Goal: Information Seeking & Learning: Learn about a topic

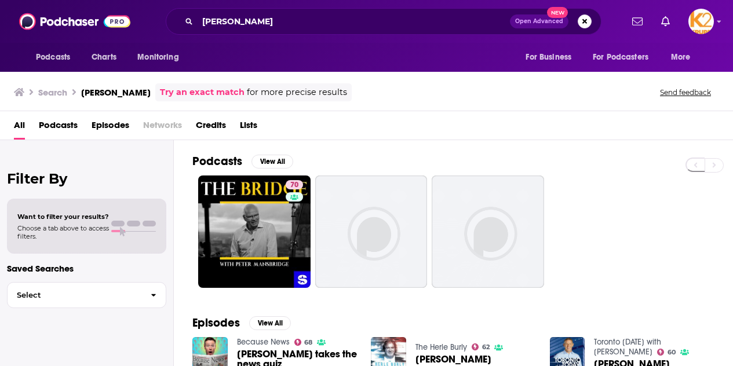
click at [68, 122] on span "Podcasts" at bounding box center [58, 128] width 39 height 24
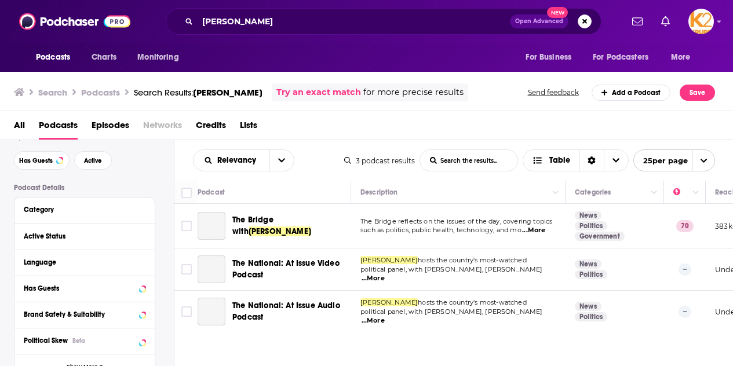
scroll to position [48, 0]
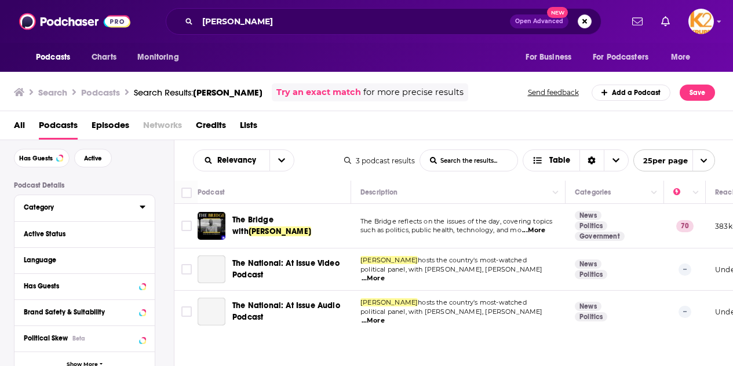
click at [92, 206] on div "Category" at bounding box center [78, 208] width 108 height 8
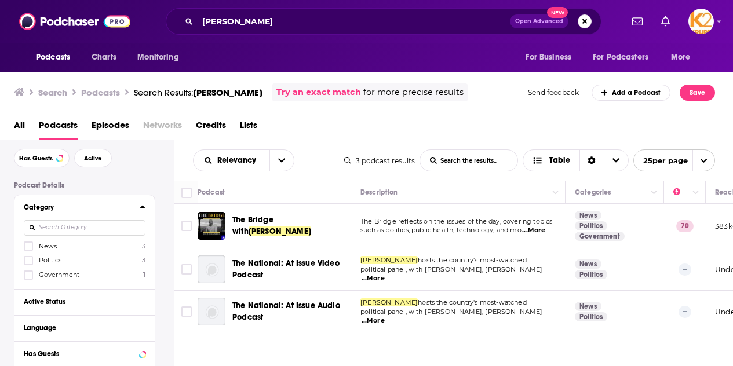
click at [112, 230] on input at bounding box center [85, 228] width 122 height 16
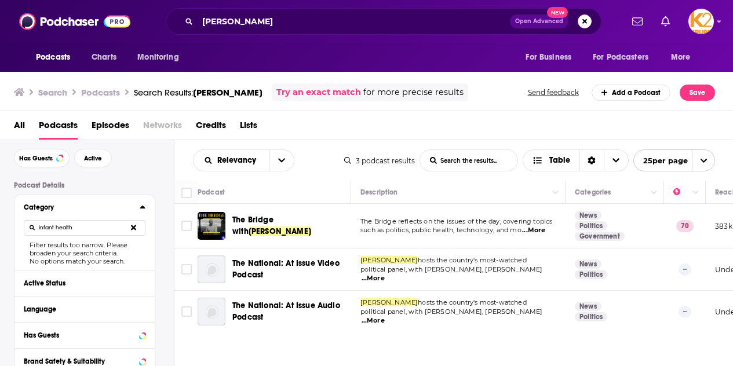
drag, startPoint x: 113, startPoint y: 229, endPoint x: 44, endPoint y: 231, distance: 69.0
click at [44, 231] on input "infant health" at bounding box center [85, 228] width 122 height 16
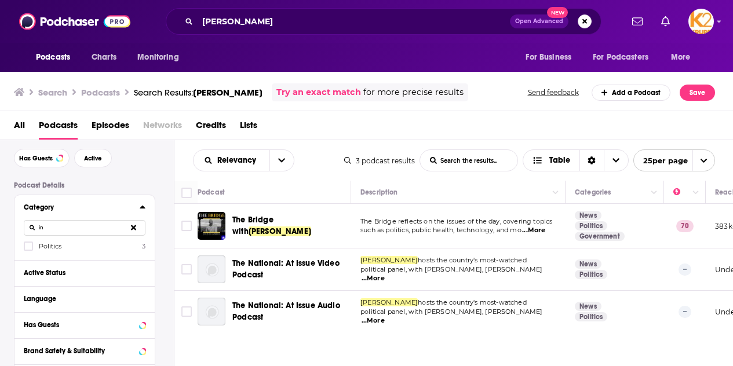
type input "i"
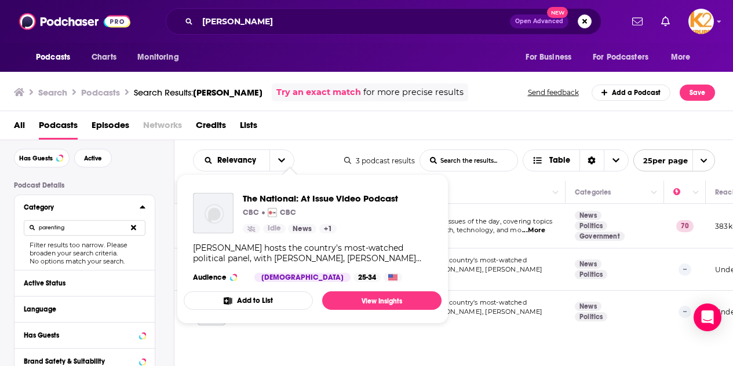
type input "parenting"
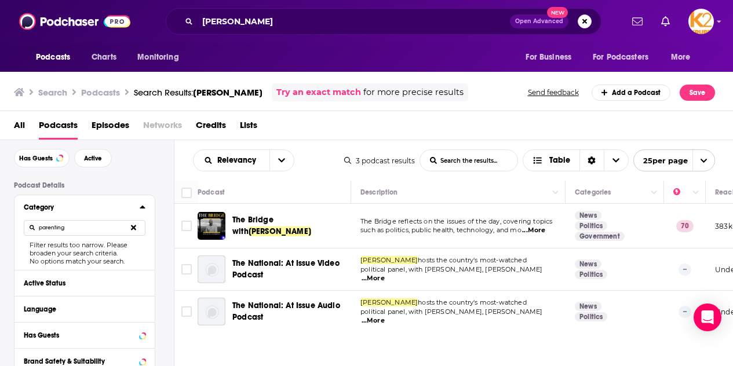
click at [362, 123] on div "All Podcasts Episodes Networks Credits Lists" at bounding box center [369, 128] width 711 height 24
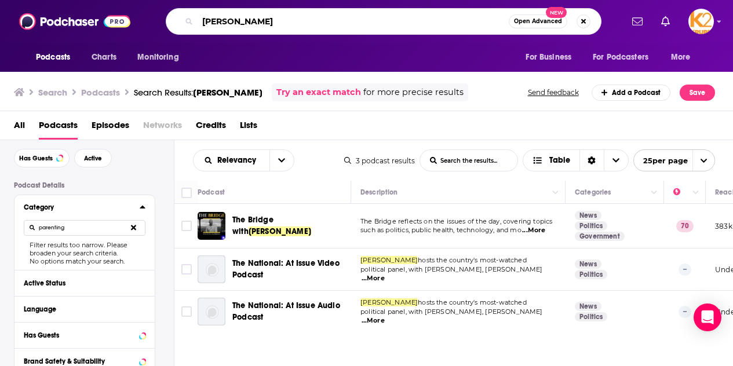
drag, startPoint x: 309, startPoint y: 20, endPoint x: 122, endPoint y: 24, distance: 186.7
click at [122, 24] on div "Podcasts Charts Monitoring Peter Mansbridge Open Advanced New For Business For …" at bounding box center [366, 21] width 733 height 43
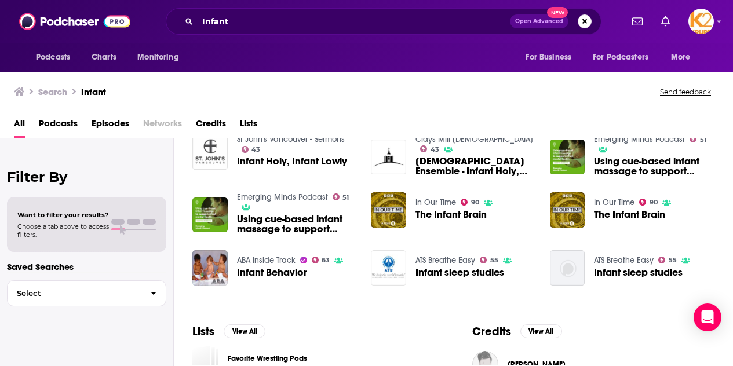
scroll to position [202, 0]
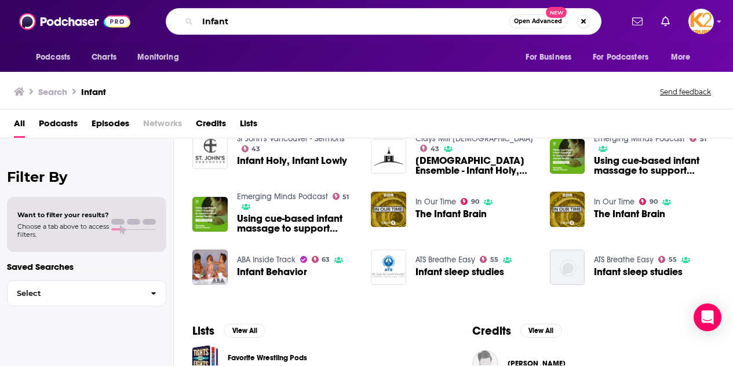
drag, startPoint x: 209, startPoint y: 21, endPoint x: 66, endPoint y: 8, distance: 143.2
click at [66, 8] on div "Podcasts Charts Monitoring Infant Open Advanced New For Business For Podcasters…" at bounding box center [366, 21] width 733 height 43
type input "Baby"
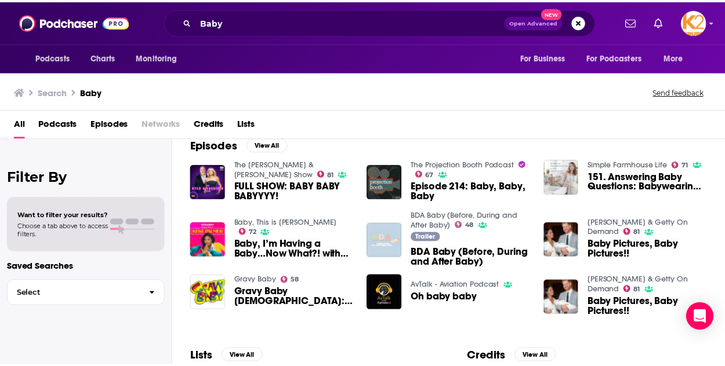
scroll to position [175, 0]
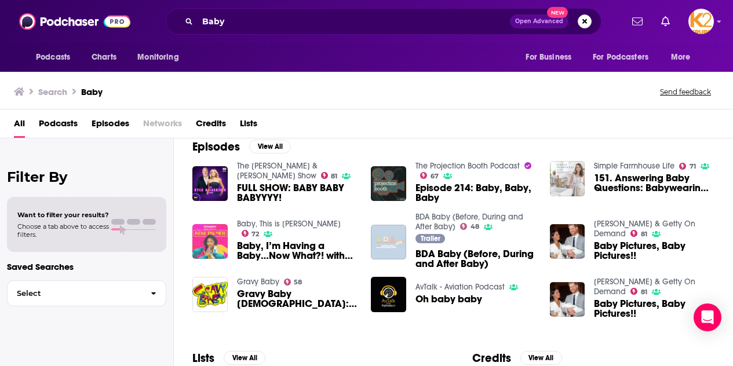
click at [220, 234] on img "Baby, I’m Having a Baby…Now What?! with Dr. Ali" at bounding box center [209, 241] width 35 height 35
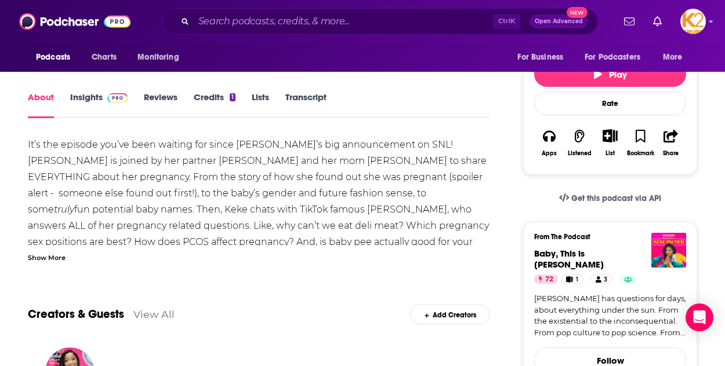
scroll to position [161, 0]
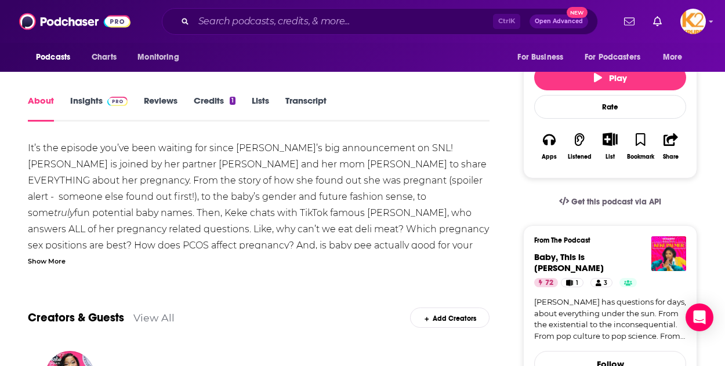
click at [86, 101] on link "Insights" at bounding box center [98, 108] width 57 height 27
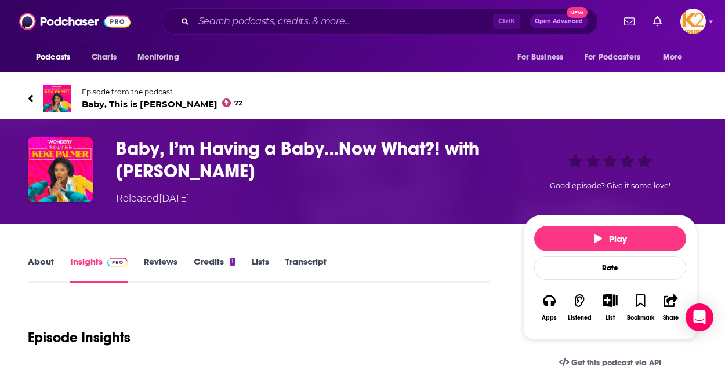
click at [38, 266] on link "About" at bounding box center [41, 269] width 26 height 27
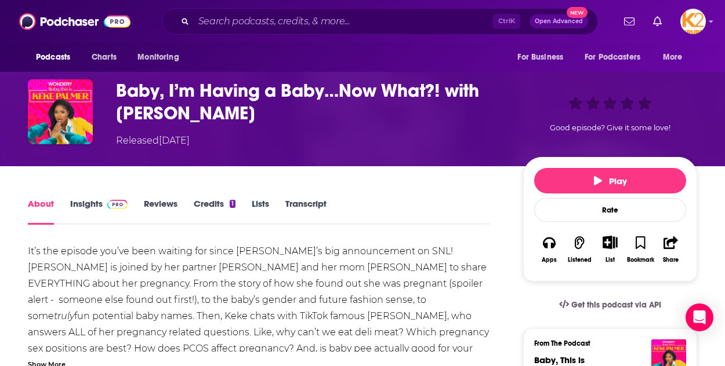
scroll to position [50, 0]
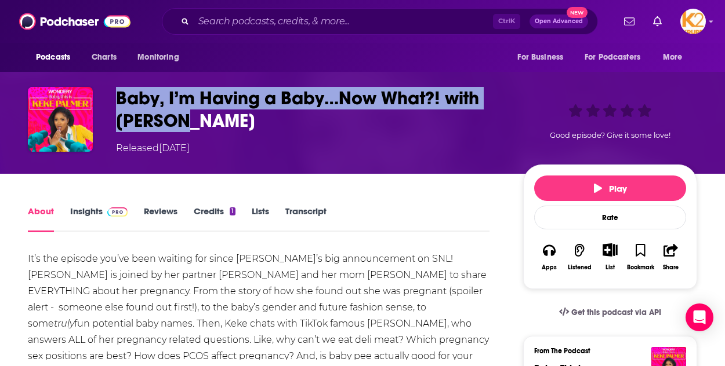
drag, startPoint x: 112, startPoint y: 95, endPoint x: 208, endPoint y: 119, distance: 98.3
click at [208, 119] on div "Baby, I’m Having a Baby…Now What?! with Dr. Ali Released Tuesday, 7th February …" at bounding box center [362, 121] width 669 height 68
copy h1 "Baby, I’m Having a Baby…Now What?! with Dr. Ali"
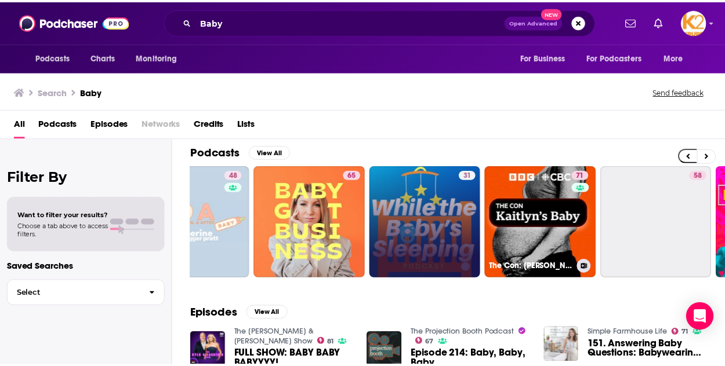
scroll to position [0, 177]
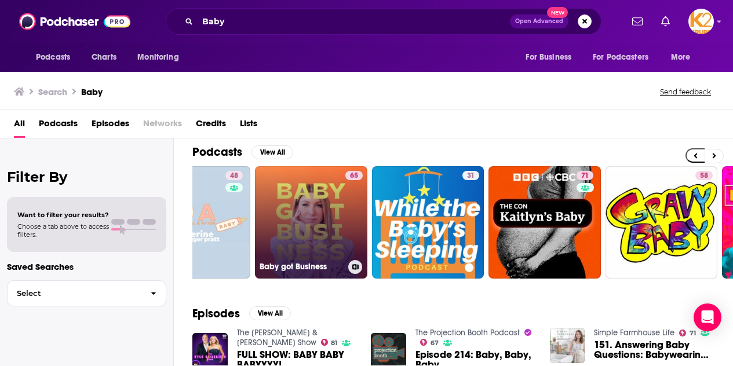
click at [325, 234] on link "65 Baby got Business" at bounding box center [311, 222] width 112 height 112
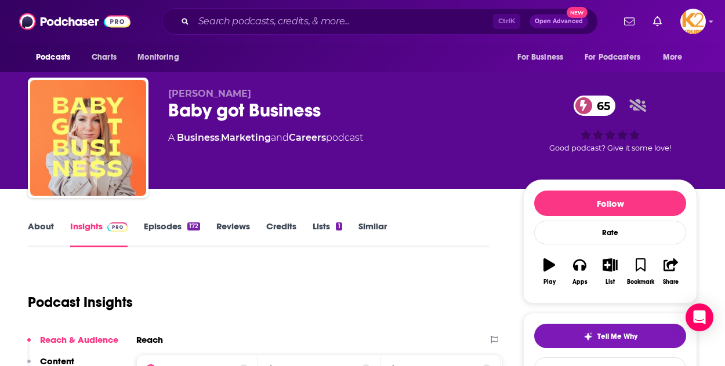
click at [41, 226] on link "About" at bounding box center [41, 234] width 26 height 27
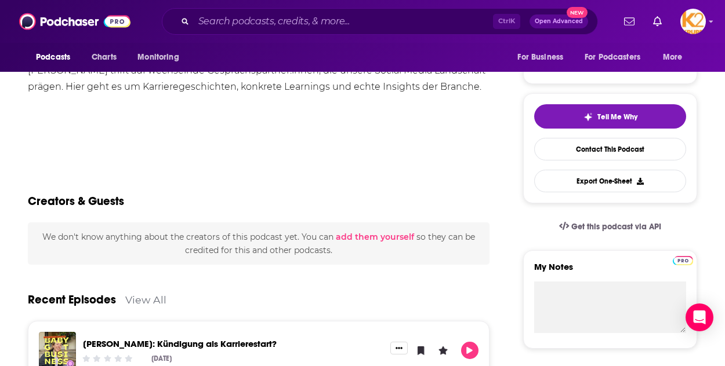
scroll to position [236, 0]
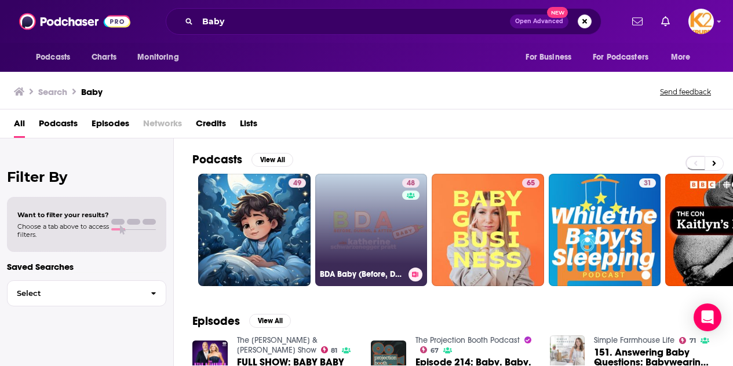
click at [384, 219] on link "48 BDA Baby (Before, During and After Baby)" at bounding box center [371, 230] width 112 height 112
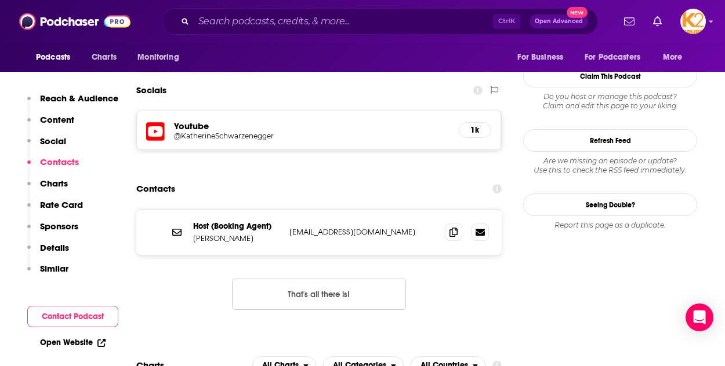
scroll to position [958, 0]
click at [453, 227] on icon at bounding box center [453, 231] width 8 height 9
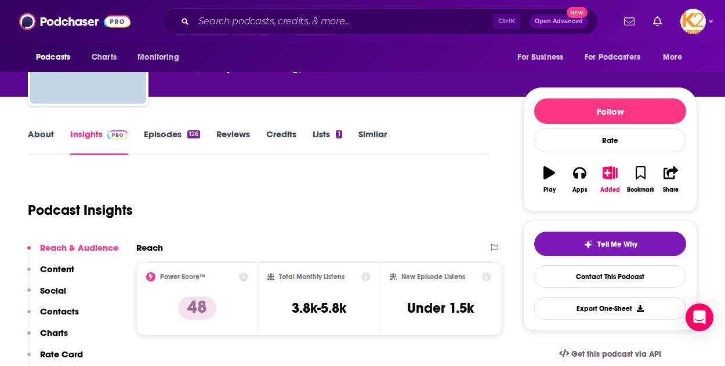
scroll to position [0, 0]
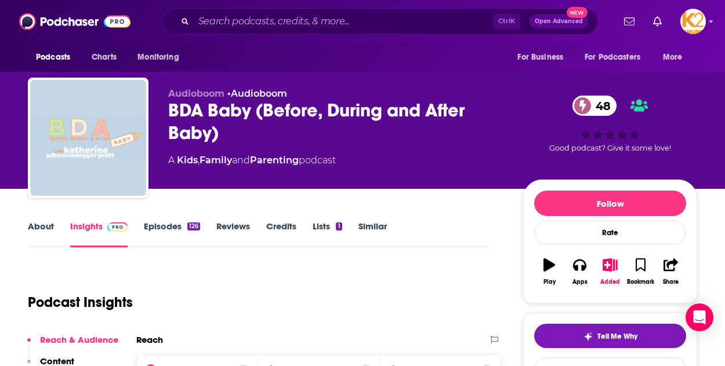
click at [169, 223] on link "Episodes 126" at bounding box center [172, 234] width 56 height 27
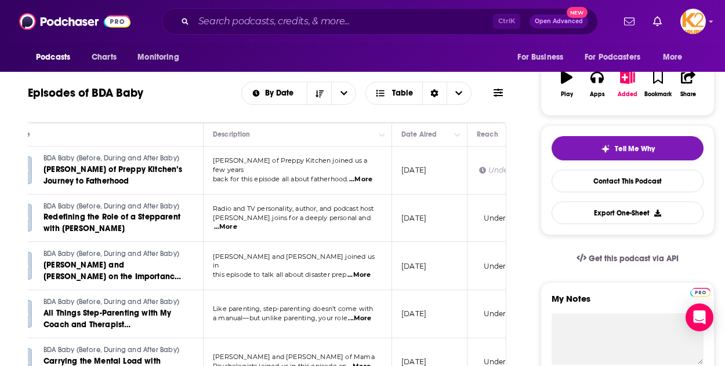
scroll to position [0, 55]
click at [54, 108] on div "Episodes of BDA Baby By Date Table" at bounding box center [267, 93] width 478 height 30
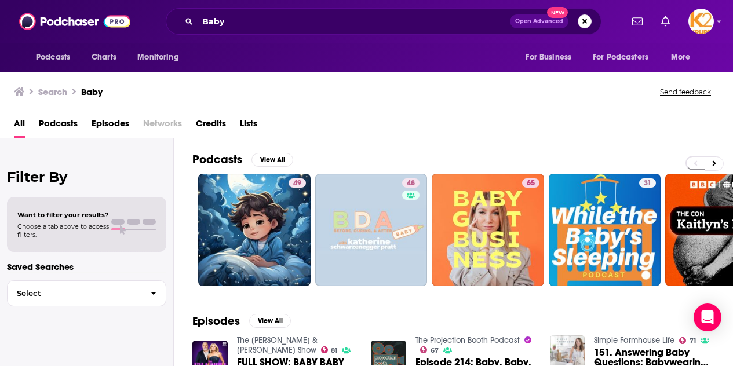
click at [61, 154] on div "Filter By Want to filter your results? Choose a tab above to access filters. Sa…" at bounding box center [87, 322] width 174 height 366
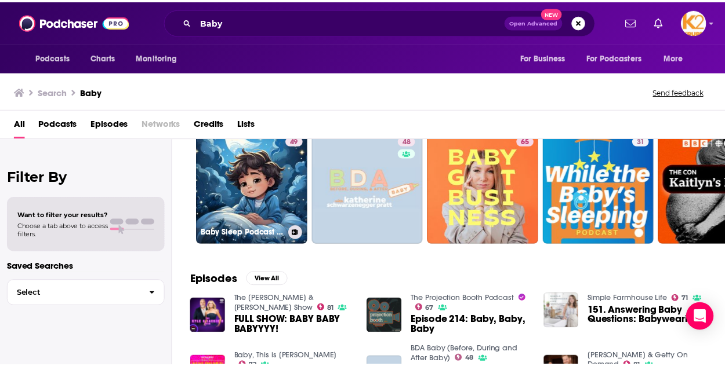
scroll to position [43, 0]
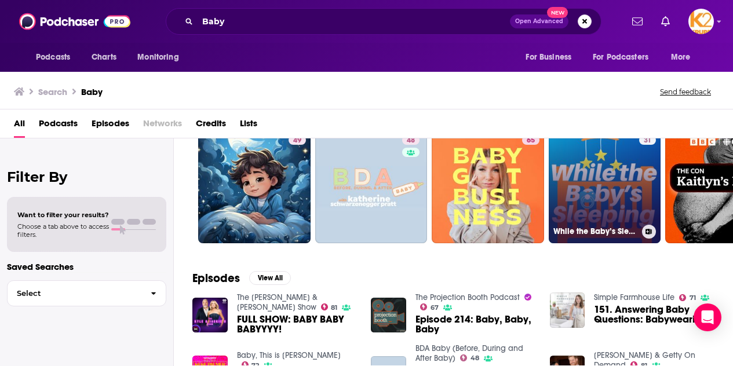
click at [608, 191] on link "31 While the Baby’s Sleeping" at bounding box center [605, 187] width 112 height 112
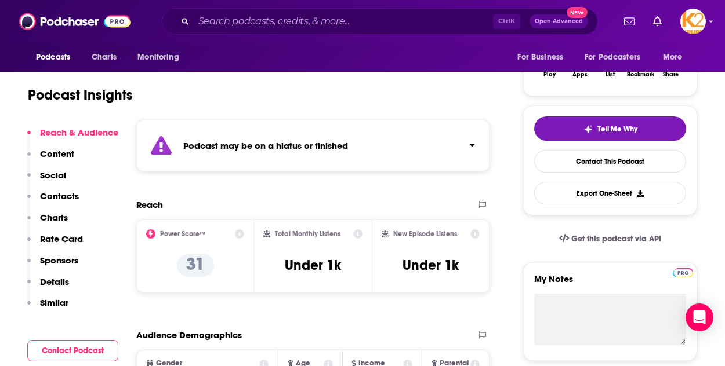
scroll to position [207, 0]
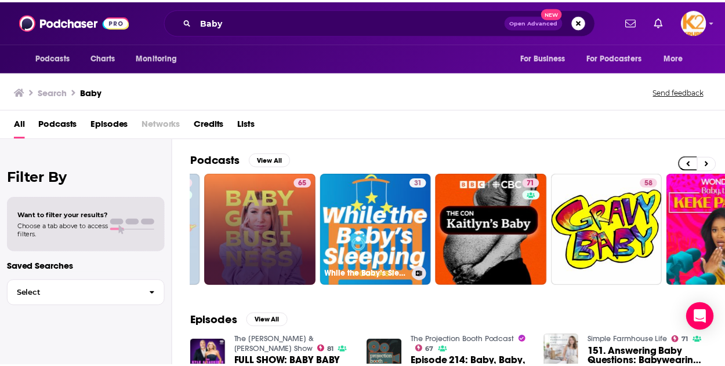
scroll to position [0, 234]
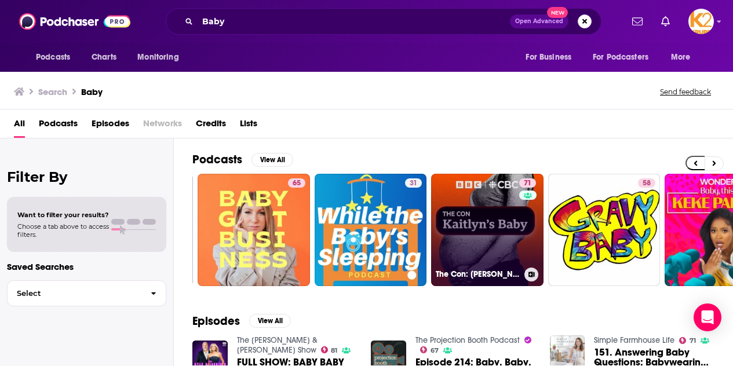
click at [486, 240] on link "71 The Con: Kaitlyn's Baby" at bounding box center [487, 230] width 112 height 112
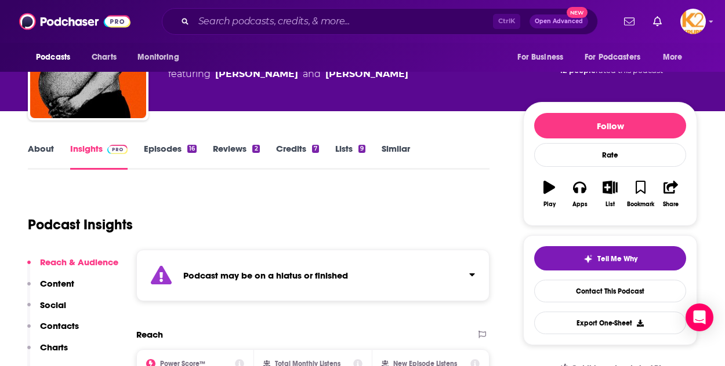
scroll to position [75, 0]
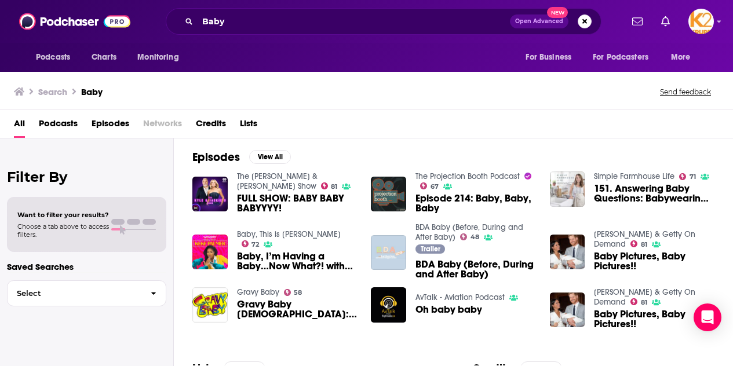
scroll to position [164, 0]
click at [79, 242] on div "Want to filter your results? Choose a tab above to access filters." at bounding box center [86, 224] width 159 height 55
click at [149, 288] on span "button" at bounding box center [153, 293] width 24 height 25
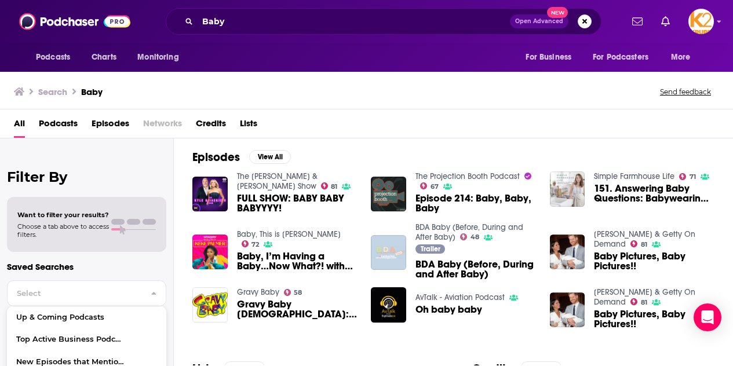
click at [25, 172] on h2 "Filter By" at bounding box center [86, 177] width 159 height 17
click at [48, 174] on h2 "Filter By" at bounding box center [86, 177] width 159 height 17
click at [77, 58] on icon "open menu" at bounding box center [77, 56] width 5 height 8
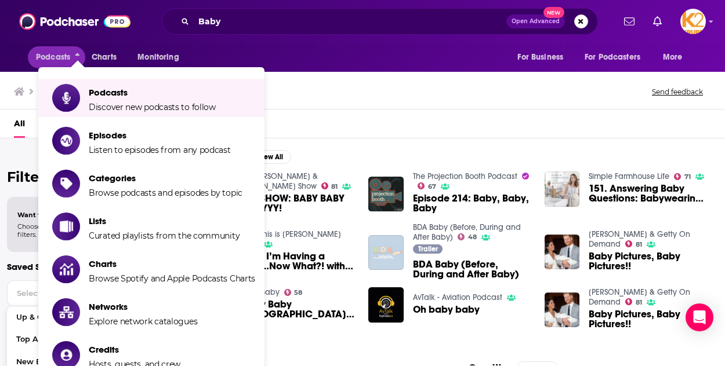
click at [358, 93] on div "Search Baby Send feedback" at bounding box center [360, 91] width 692 height 16
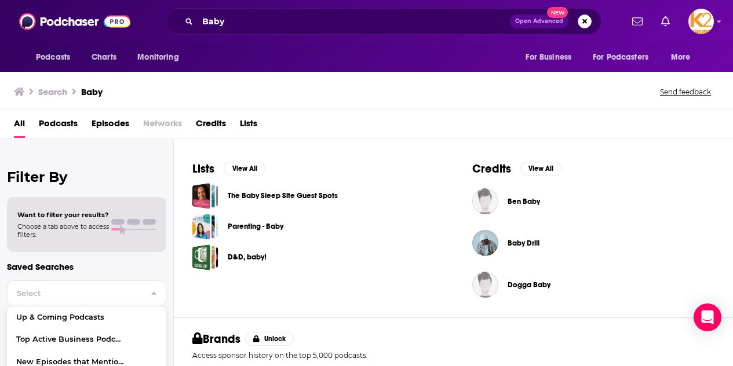
scroll to position [365, 0]
click at [256, 171] on button "View All" at bounding box center [245, 168] width 42 height 14
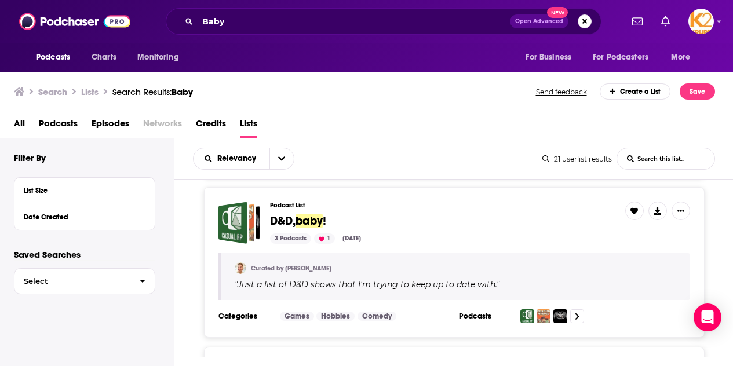
scroll to position [372, 0]
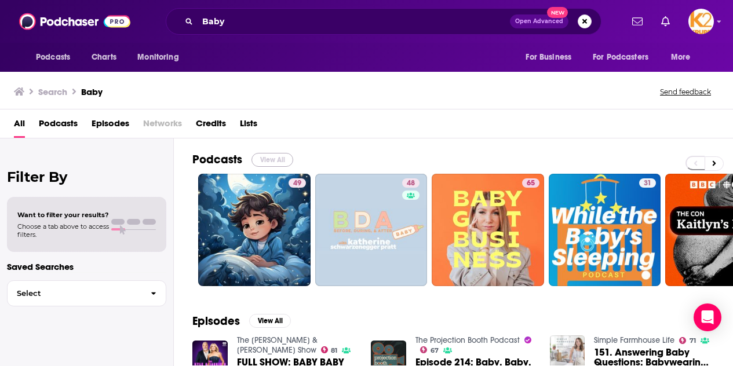
click at [282, 164] on button "View All" at bounding box center [273, 160] width 42 height 14
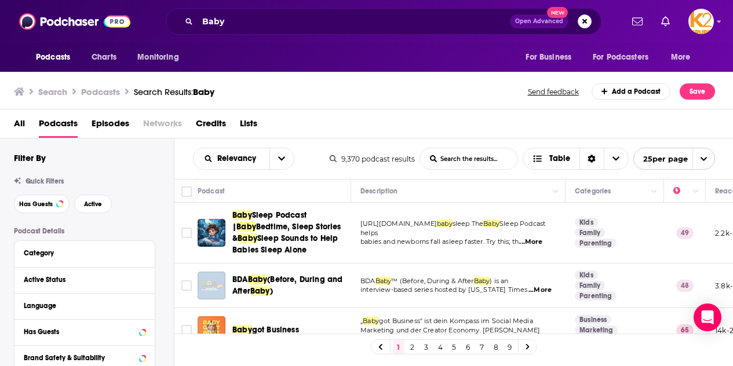
click at [399, 122] on div "All Podcasts Episodes Networks Credits Lists" at bounding box center [369, 126] width 711 height 24
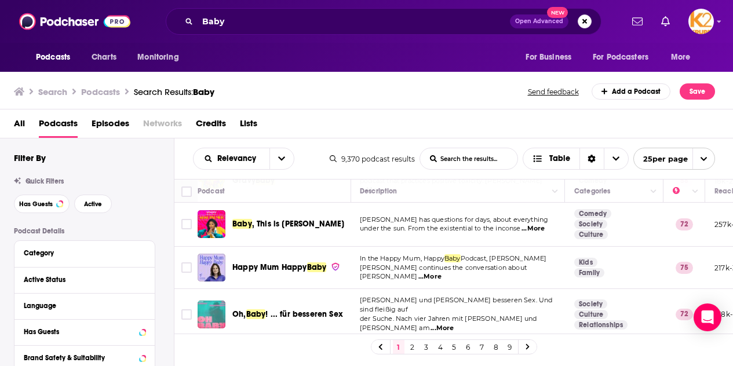
scroll to position [280, 1]
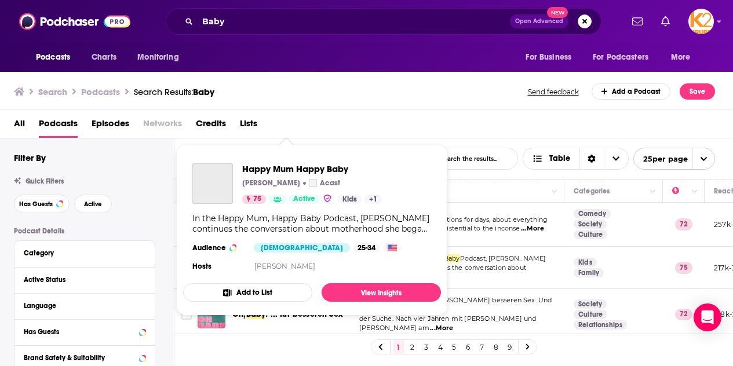
click at [274, 270] on link "Giovanna Fletcher" at bounding box center [285, 266] width 61 height 9
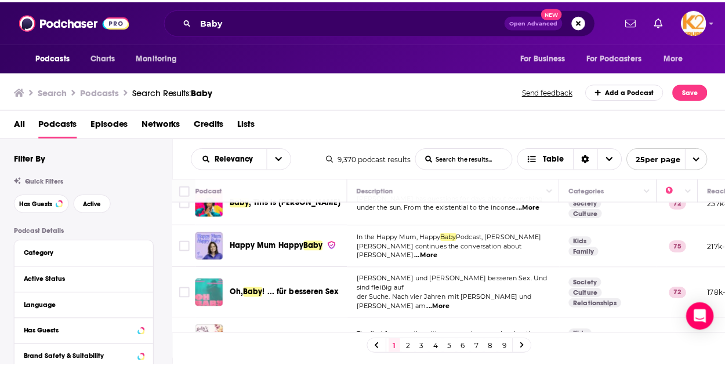
scroll to position [303, 0]
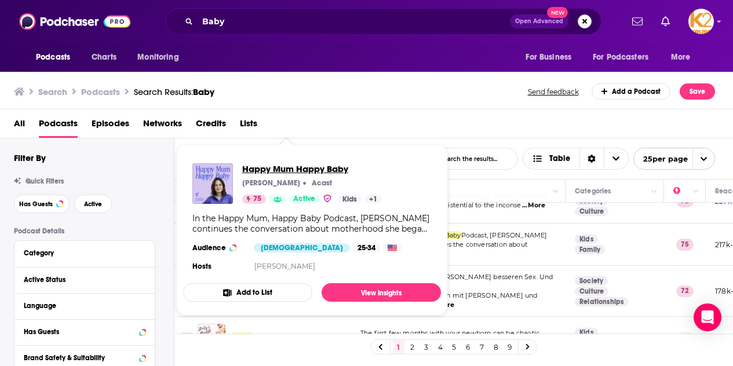
click at [279, 167] on span "Happy Mum Happy Baby" at bounding box center [312, 168] width 140 height 11
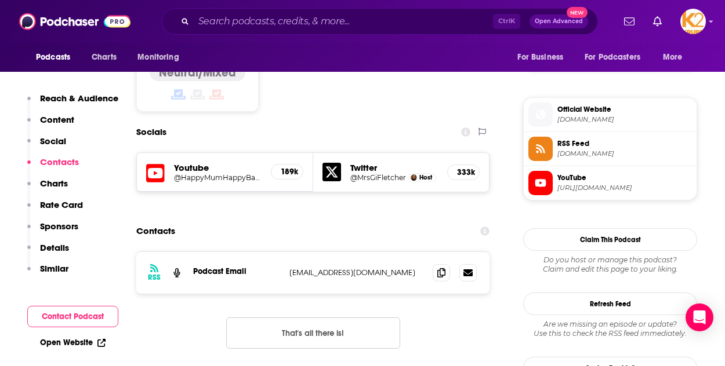
scroll to position [993, 0]
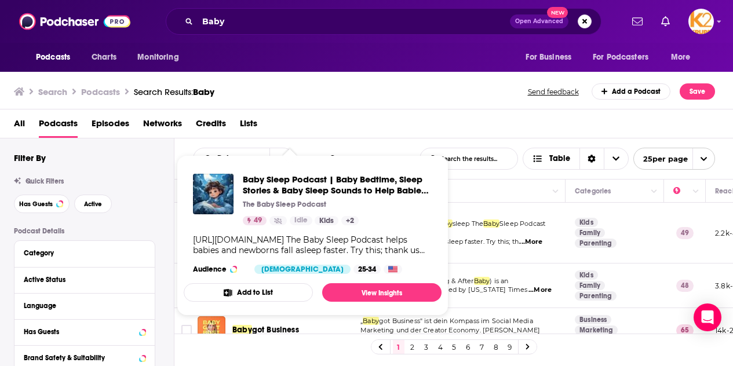
click at [416, 106] on div "Search Podcasts Search Results: Baby Send feedback Add a Podcast Save" at bounding box center [367, 90] width 734 height 40
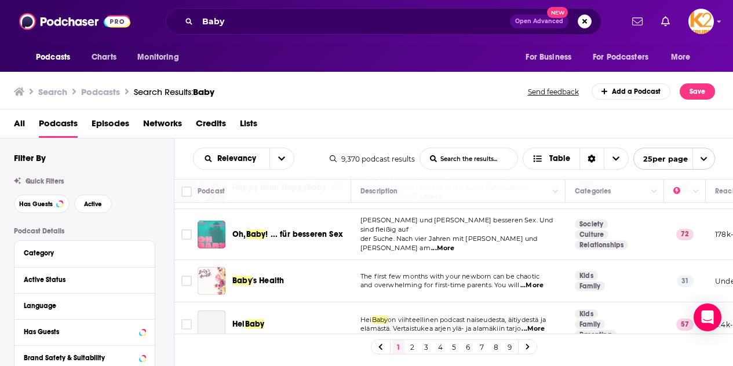
scroll to position [361, 0]
click at [364, 246] on td "Ella und Jasper wollen besseren Sex. Und sind fleißig auf der Suche. Nach vier …" at bounding box center [458, 234] width 215 height 51
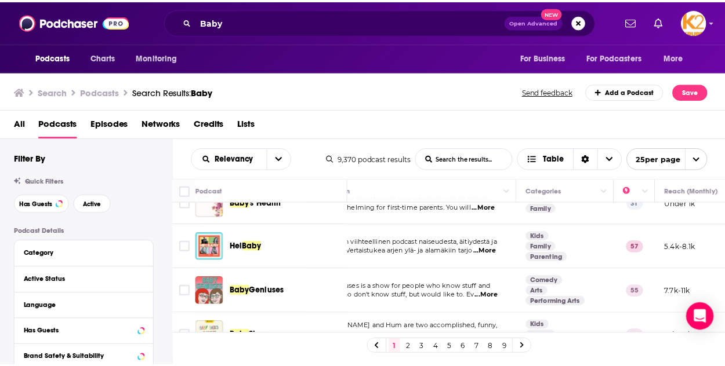
scroll to position [438, 42]
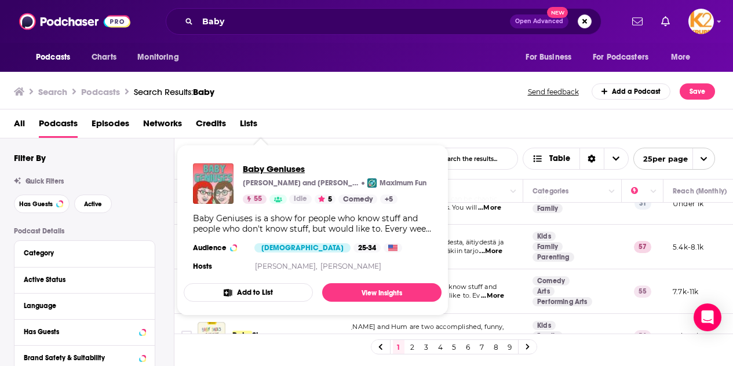
click at [291, 170] on span "Baby Geniuses" at bounding box center [335, 168] width 184 height 11
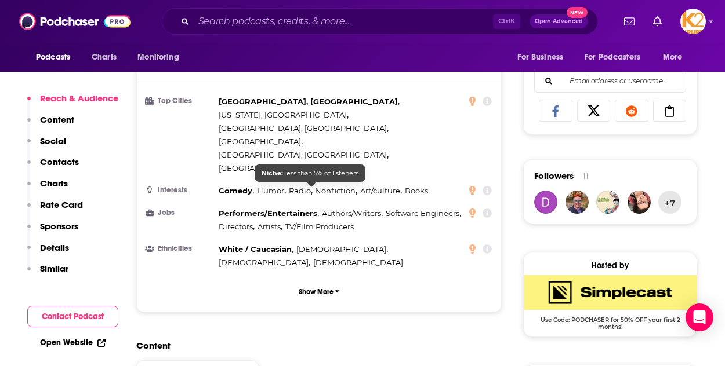
scroll to position [738, 0]
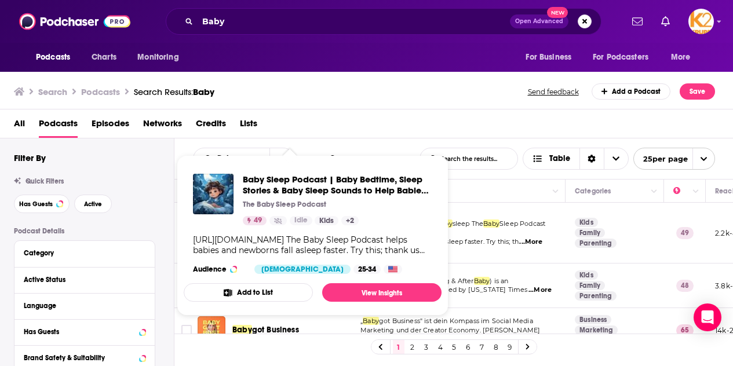
click at [367, 98] on div "Search Podcasts Search Results: Baby Send feedback Add a Podcast Save" at bounding box center [365, 91] width 702 height 16
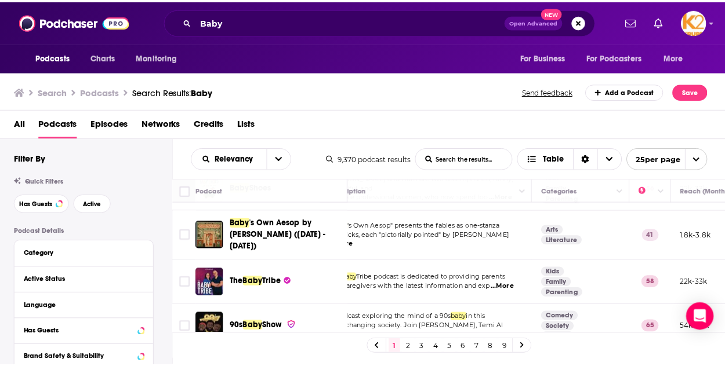
scroll to position [586, 26]
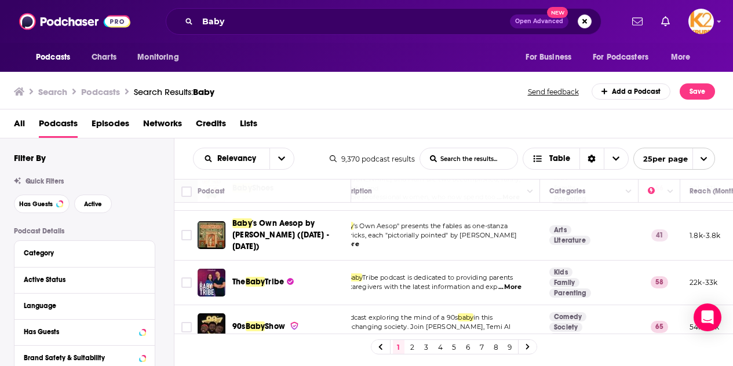
click at [271, 277] on span "Tribe" at bounding box center [274, 282] width 19 height 10
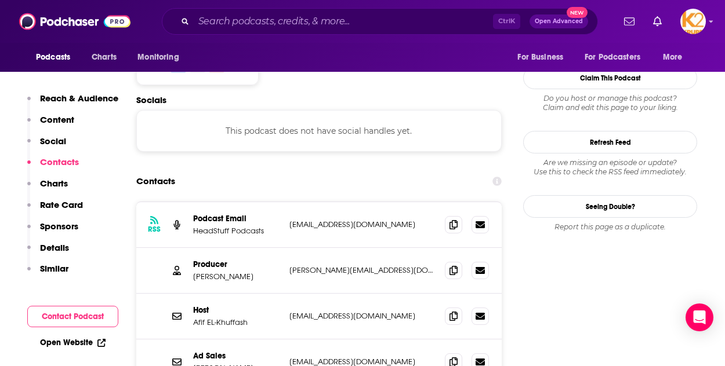
scroll to position [957, 0]
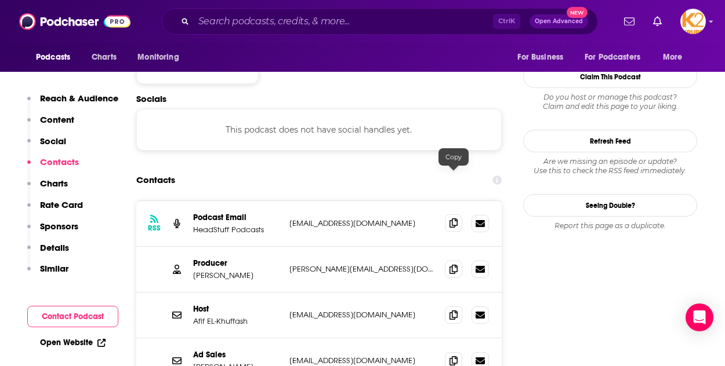
click at [448, 215] on span at bounding box center [453, 223] width 17 height 17
click at [452, 264] on icon at bounding box center [453, 268] width 8 height 9
click at [25, 55] on div "Podcasts Charts Monitoring For Business For Podcasters More" at bounding box center [362, 57] width 725 height 29
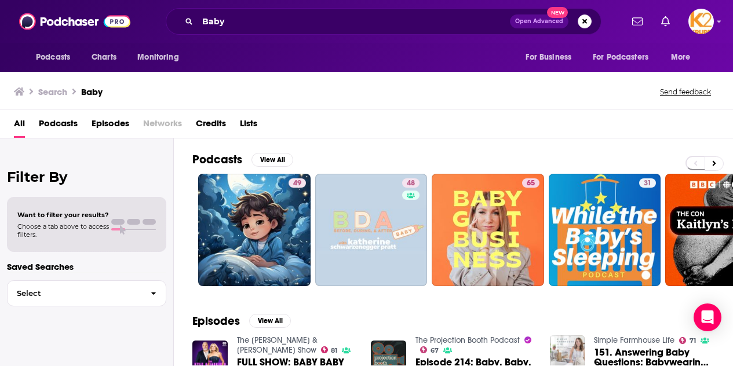
click at [293, 159] on div "Podcasts View All" at bounding box center [462, 162] width 541 height 21
click at [284, 159] on button "View All" at bounding box center [273, 160] width 42 height 14
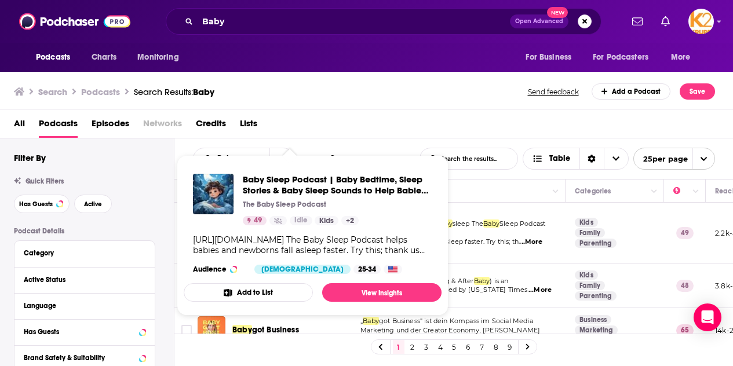
click at [381, 118] on div "All Podcasts Episodes Networks Credits Lists" at bounding box center [369, 126] width 711 height 24
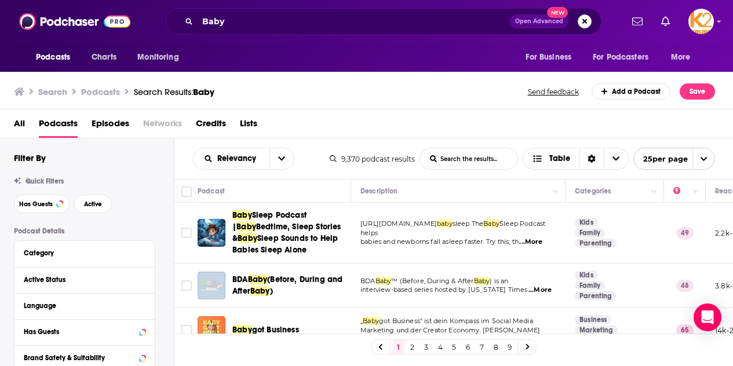
click at [148, 279] on div "Active Status" at bounding box center [84, 280] width 140 height 26
click at [141, 279] on icon at bounding box center [142, 279] width 5 height 3
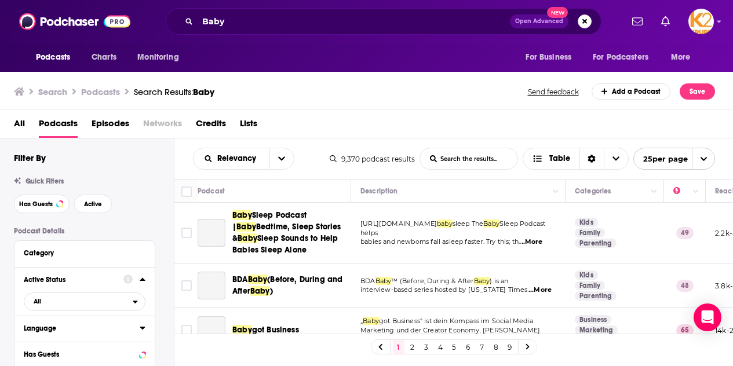
scroll to position [48, 0]
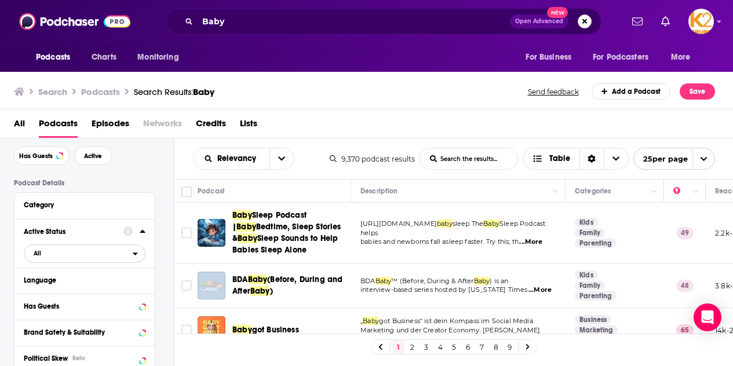
click at [79, 259] on span "All" at bounding box center [78, 253] width 108 height 15
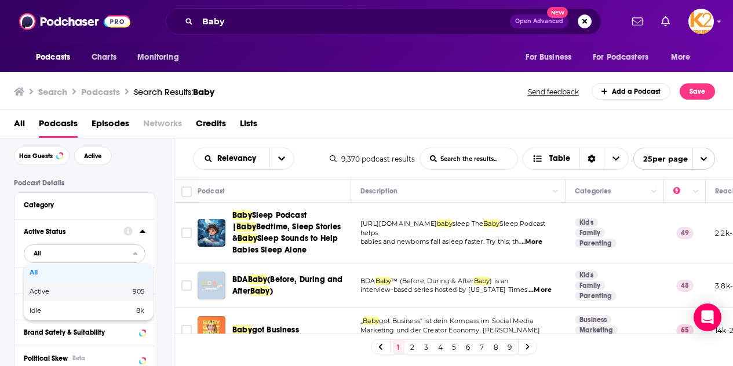
click at [92, 290] on span "905" at bounding box center [117, 292] width 54 height 6
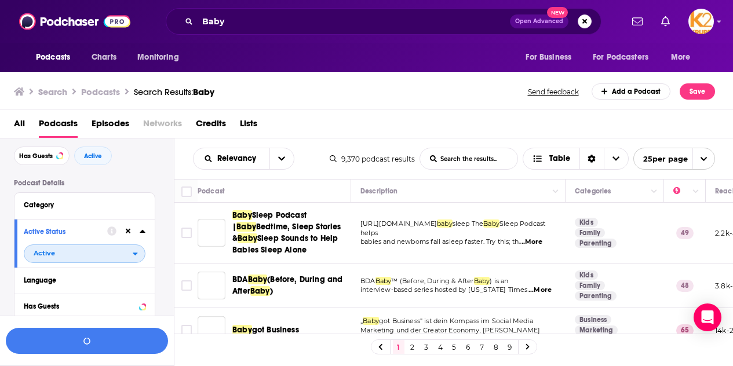
scroll to position [77, 0]
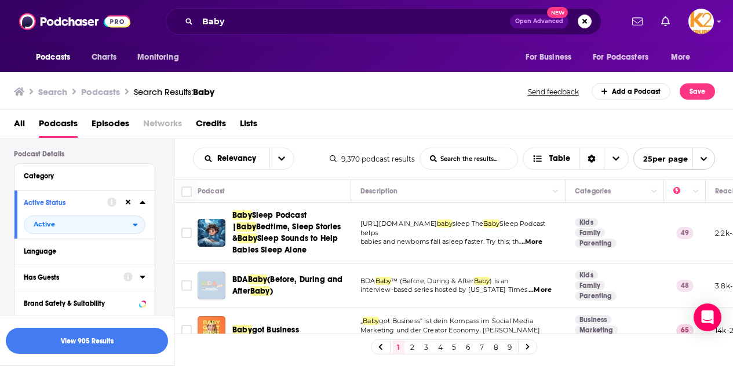
click at [84, 277] on div "Has Guests" at bounding box center [70, 278] width 92 height 8
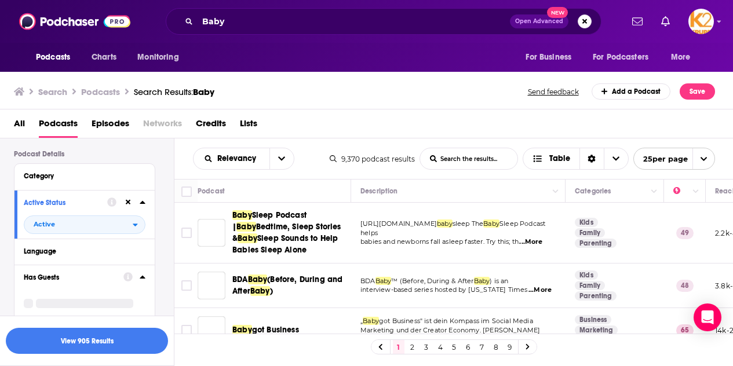
click at [146, 273] on div "Has Guests" at bounding box center [84, 294] width 140 height 58
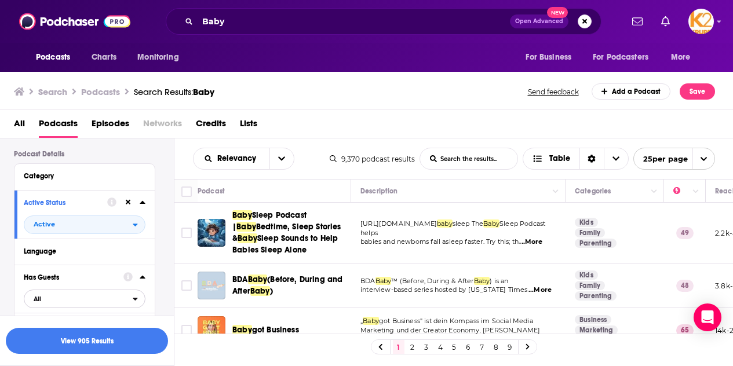
click at [120, 296] on span "All" at bounding box center [78, 299] width 108 height 15
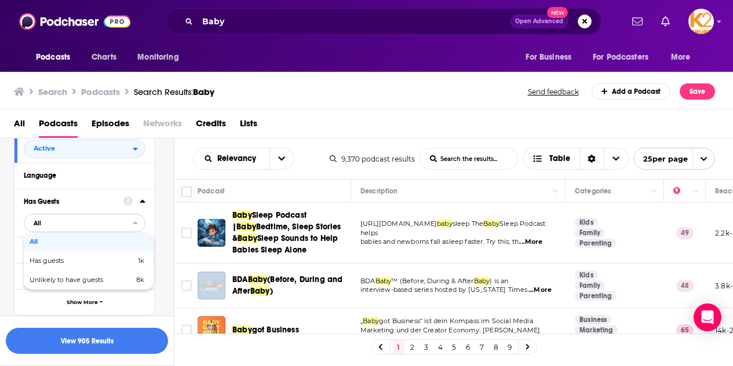
scroll to position [154, 0]
click at [84, 262] on span "Has guests" at bounding box center [65, 260] width 70 height 6
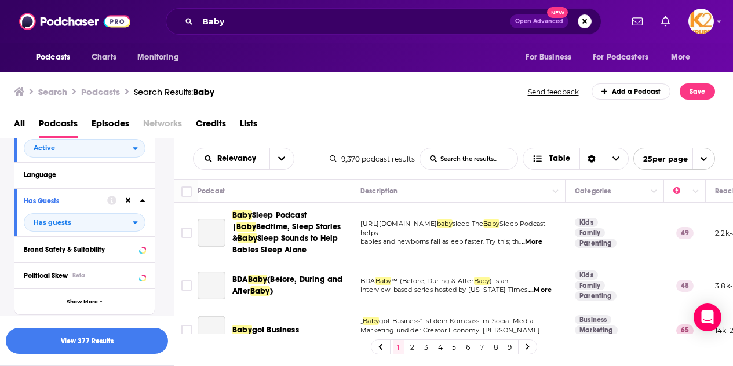
click at [318, 118] on div "All Podcasts Episodes Networks Credits Lists" at bounding box center [369, 126] width 711 height 24
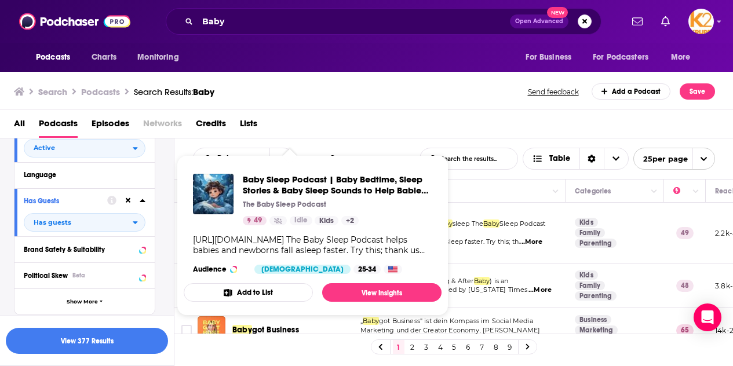
click at [396, 127] on div "All Podcasts Episodes Networks Credits Lists" at bounding box center [369, 126] width 711 height 24
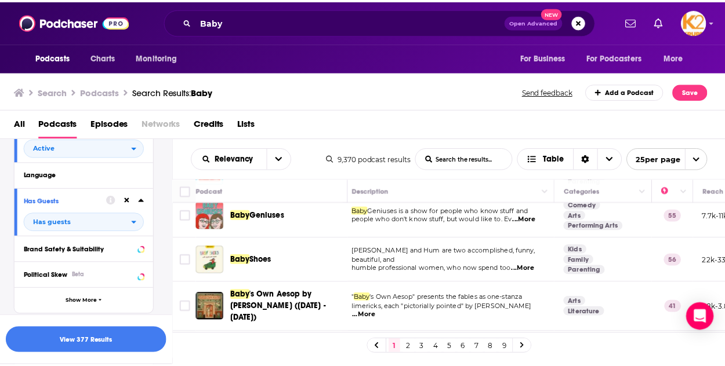
scroll to position [514, 5]
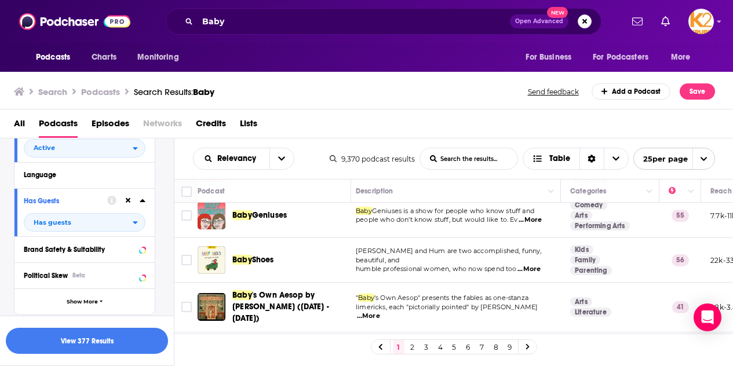
click at [267, 255] on span "Shoes" at bounding box center [263, 260] width 22 height 10
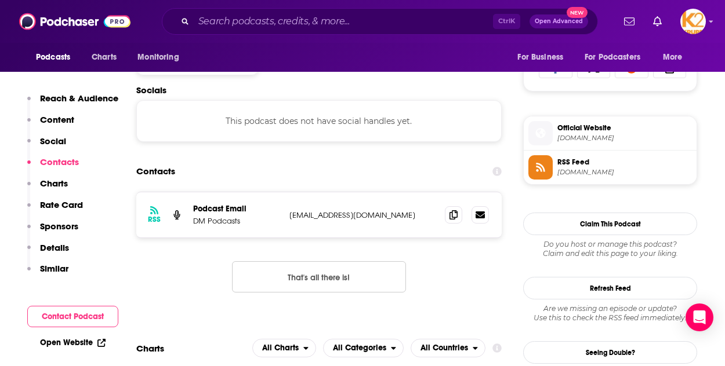
scroll to position [775, 0]
click at [458, 216] on span at bounding box center [453, 214] width 17 height 17
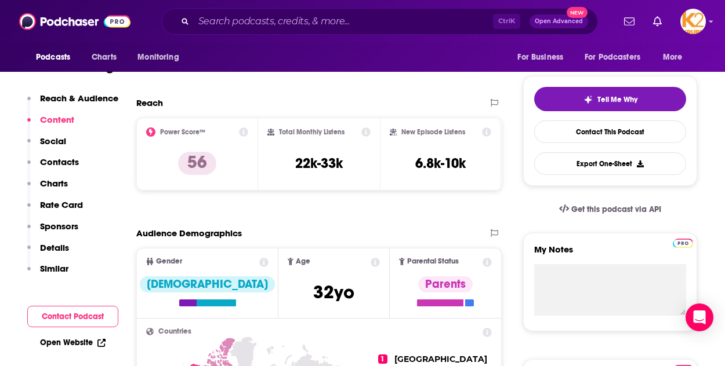
click at [307, 189] on div "Total Monthly Listens 22k-33k" at bounding box center [319, 154] width 122 height 73
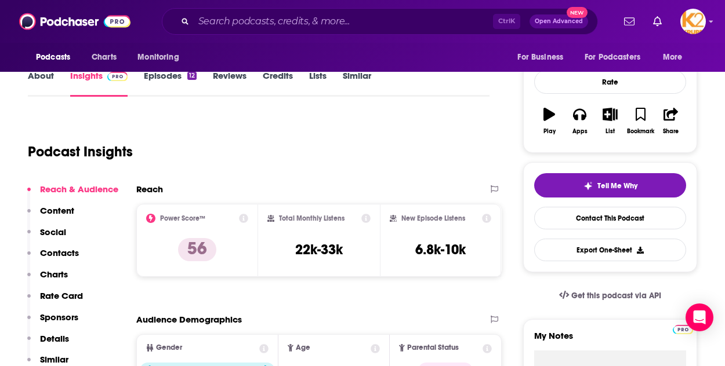
scroll to position [86, 0]
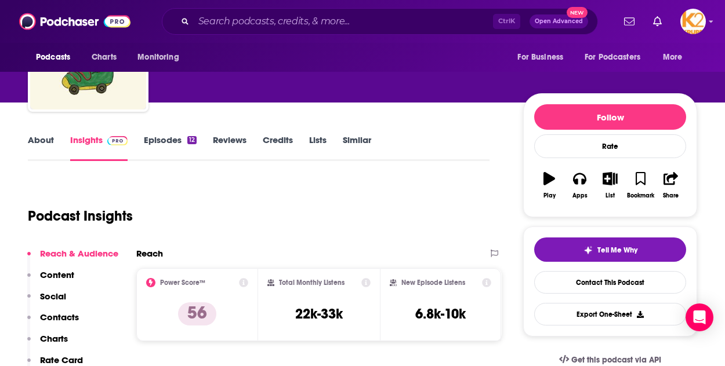
click at [154, 139] on link "Episodes 12" at bounding box center [170, 148] width 53 height 27
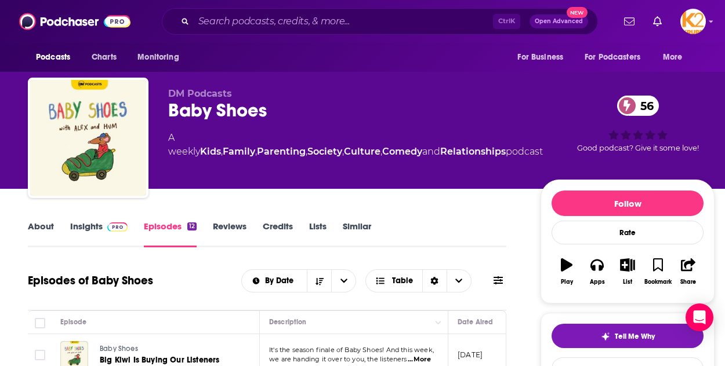
click at [50, 222] on link "About" at bounding box center [41, 234] width 26 height 27
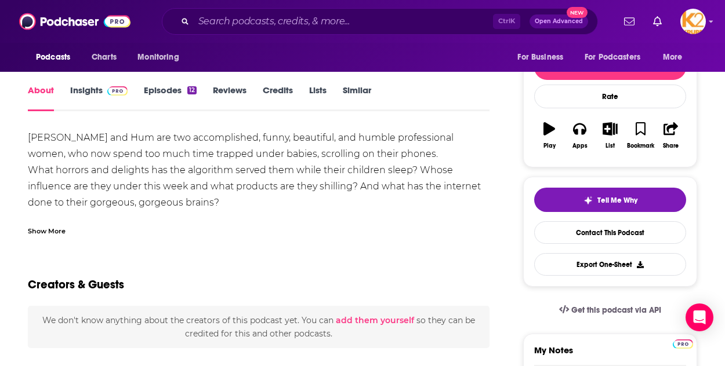
scroll to position [133, 0]
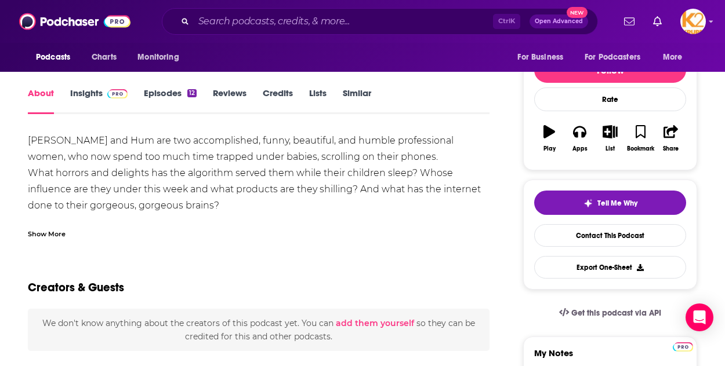
click at [46, 136] on div "Alex and Hum are two accomplished, funny, beautiful, and humble professional wo…" at bounding box center [258, 198] width 461 height 130
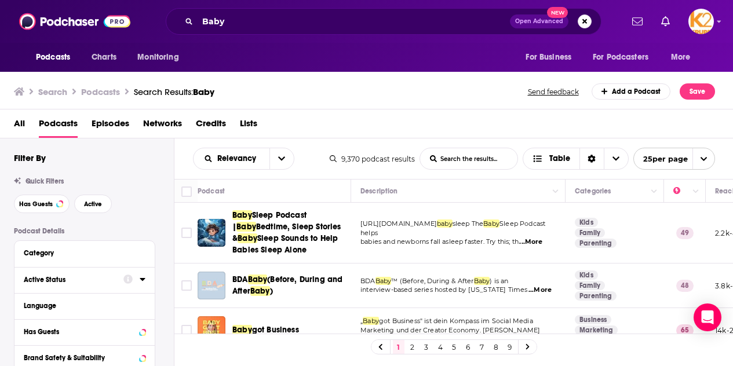
click at [49, 276] on div "Active Status" at bounding box center [70, 280] width 92 height 8
click at [77, 301] on span "All" at bounding box center [78, 301] width 108 height 15
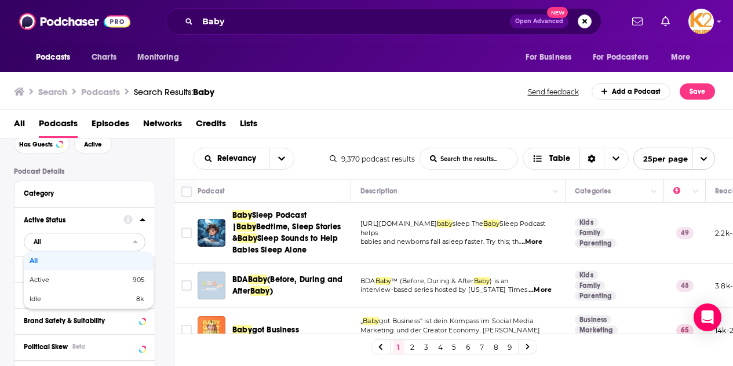
scroll to position [70, 0]
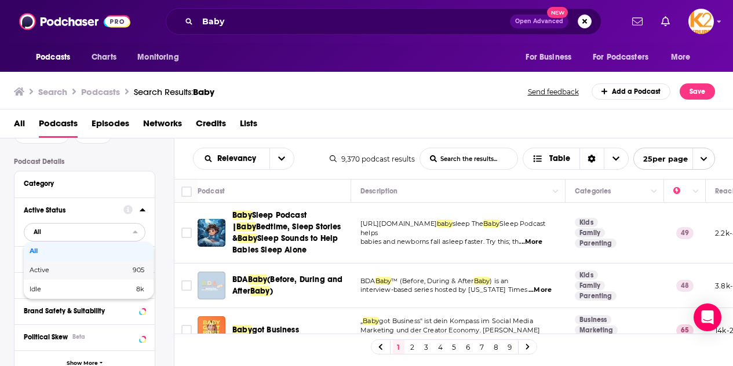
click at [115, 270] on span "905" at bounding box center [117, 270] width 54 height 6
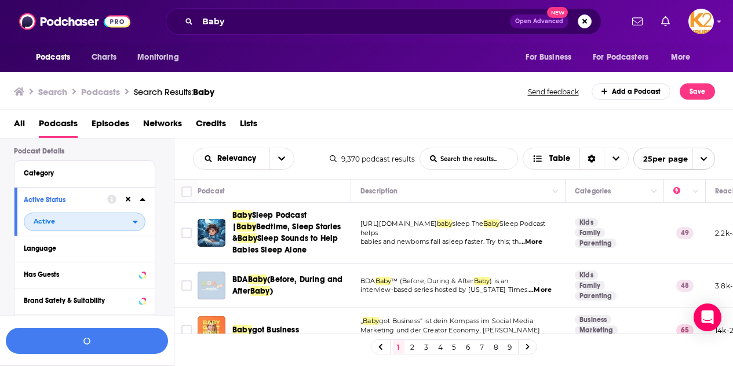
scroll to position [89, 0]
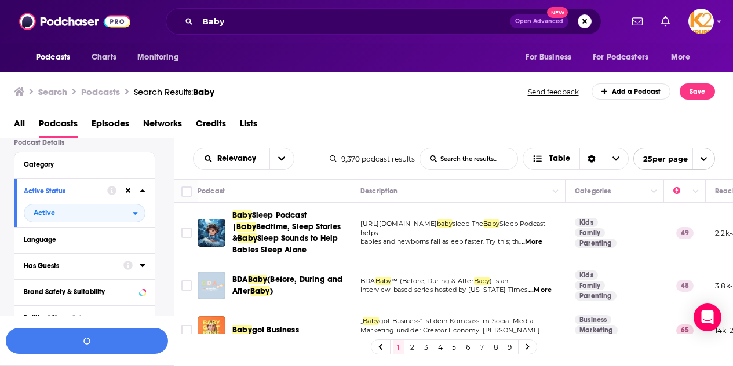
click at [107, 267] on div "Has Guests" at bounding box center [70, 266] width 92 height 8
click at [122, 287] on span "All" at bounding box center [78, 287] width 108 height 15
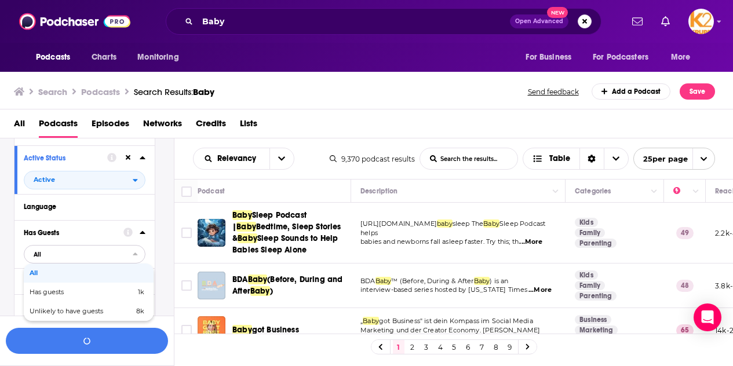
scroll to position [127, 0]
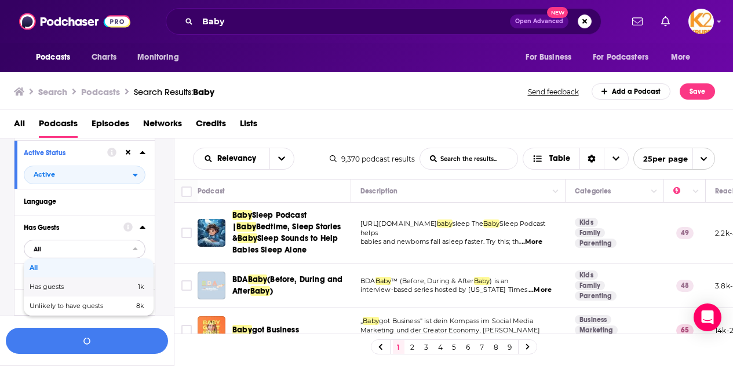
click at [108, 288] on span "1k" at bounding box center [122, 287] width 45 height 6
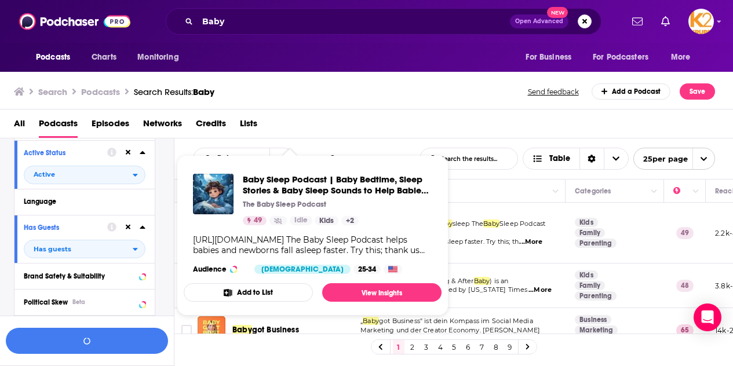
click at [366, 123] on div "All Podcasts Episodes Networks Credits Lists" at bounding box center [369, 126] width 711 height 24
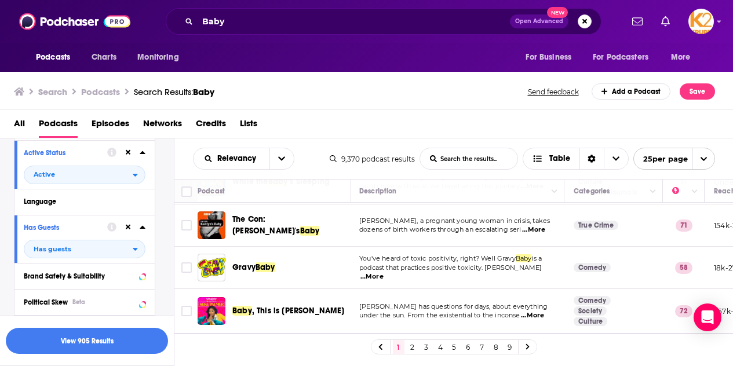
scroll to position [193, 0]
click at [385, 273] on span "...More" at bounding box center [373, 276] width 23 height 9
click at [602, 284] on td "Comedy" at bounding box center [615, 268] width 99 height 42
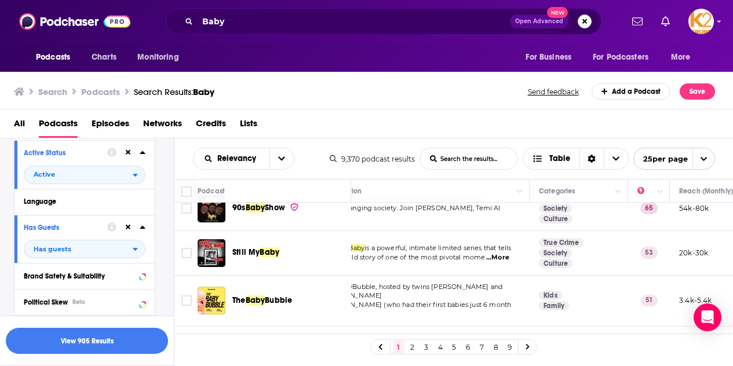
scroll to position [704, 0]
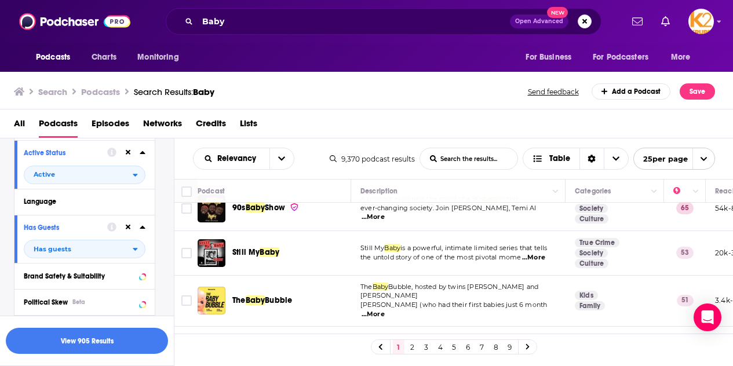
click at [385, 310] on span "...More" at bounding box center [373, 314] width 23 height 9
click at [342, 295] on div "The Baby Bubble" at bounding box center [292, 301] width 121 height 12
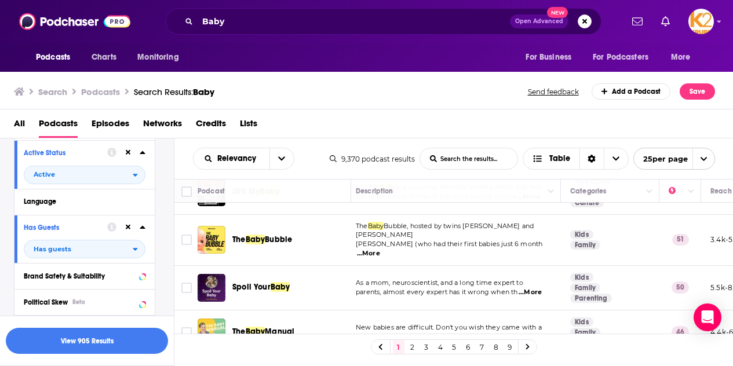
scroll to position [766, 5]
click at [530, 287] on span "...More" at bounding box center [530, 291] width 23 height 9
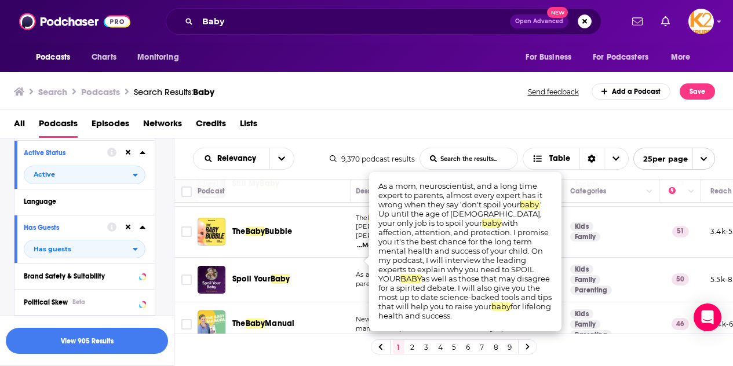
scroll to position [774, 5]
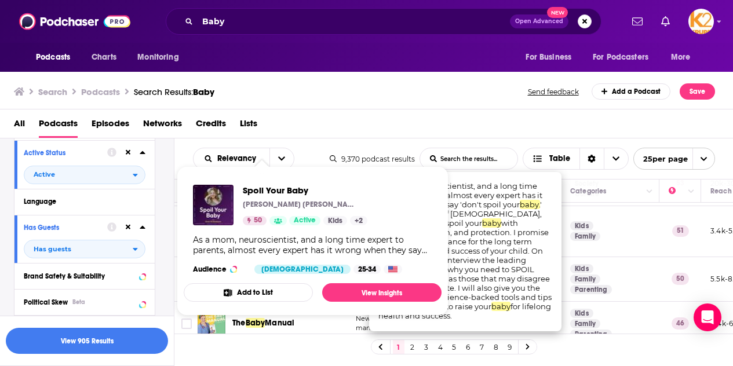
click at [630, 257] on td "Kids Family Parenting" at bounding box center [610, 279] width 99 height 45
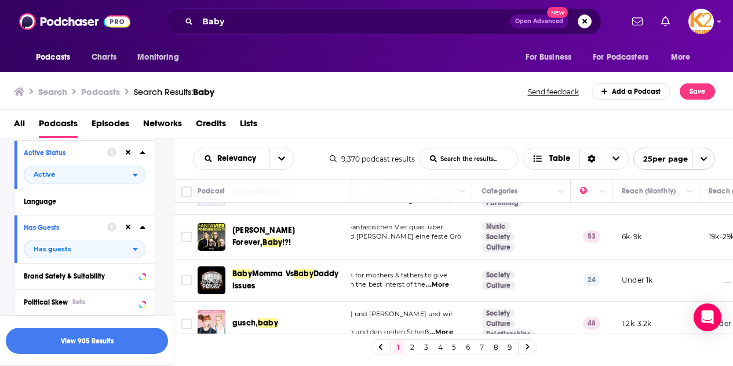
scroll to position [991, 93]
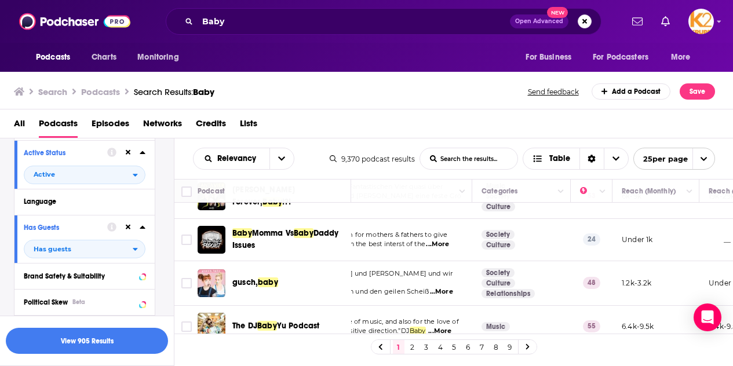
click at [412, 347] on link "2" at bounding box center [413, 347] width 12 height 14
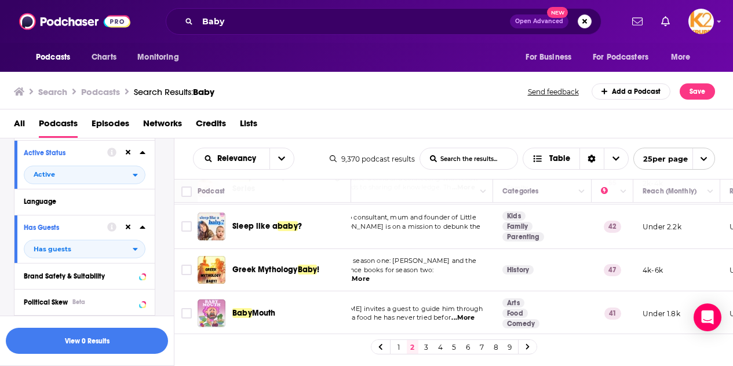
scroll to position [984, 72]
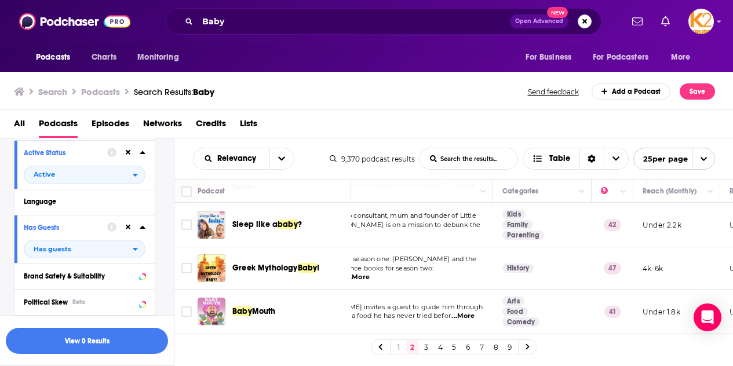
click at [421, 347] on link "3" at bounding box center [427, 347] width 12 height 14
click at [427, 347] on link "3" at bounding box center [427, 347] width 12 height 14
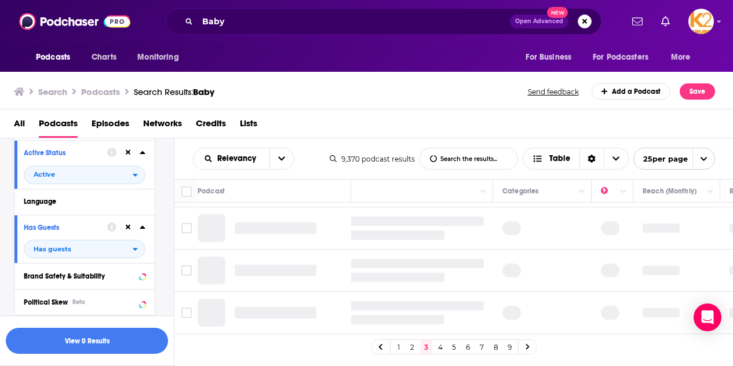
scroll to position [934, 72]
click at [423, 343] on link "3" at bounding box center [427, 347] width 12 height 14
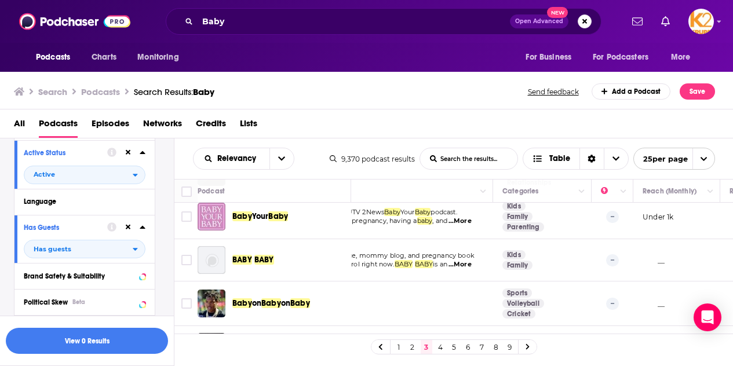
scroll to position [799, 72]
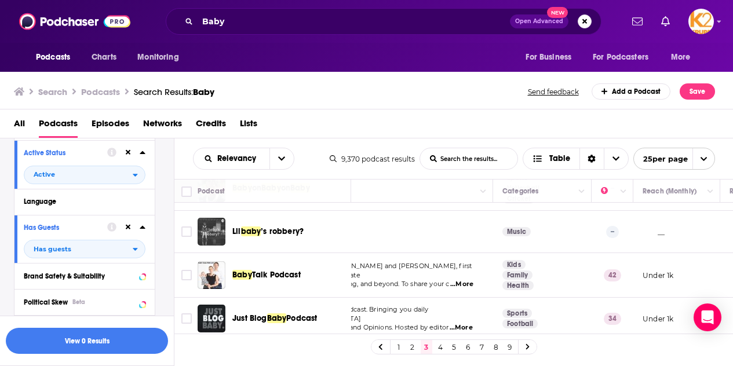
click at [441, 347] on link "4" at bounding box center [441, 347] width 12 height 14
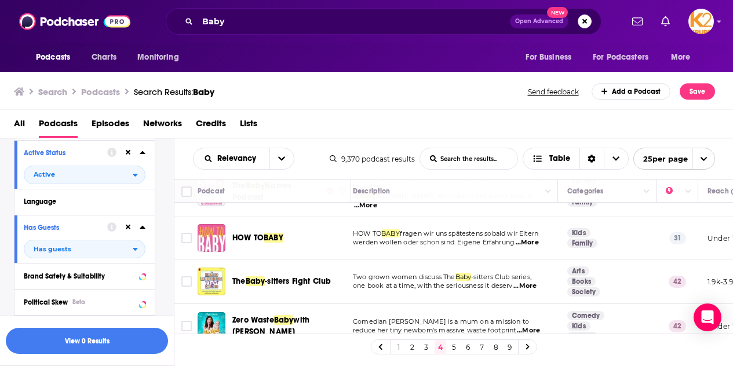
scroll to position [140, 0]
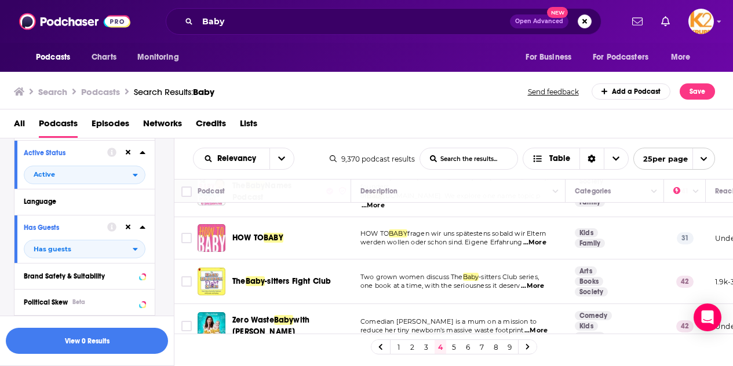
click at [537, 282] on span "...More" at bounding box center [532, 286] width 23 height 9
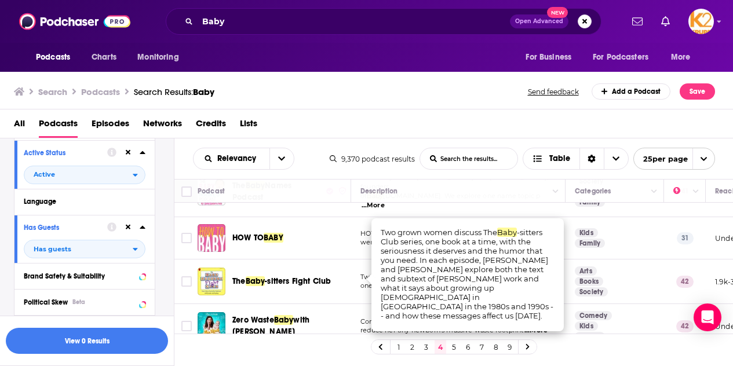
click at [341, 276] on div "The Baby -sitters Fight Club" at bounding box center [292, 282] width 121 height 12
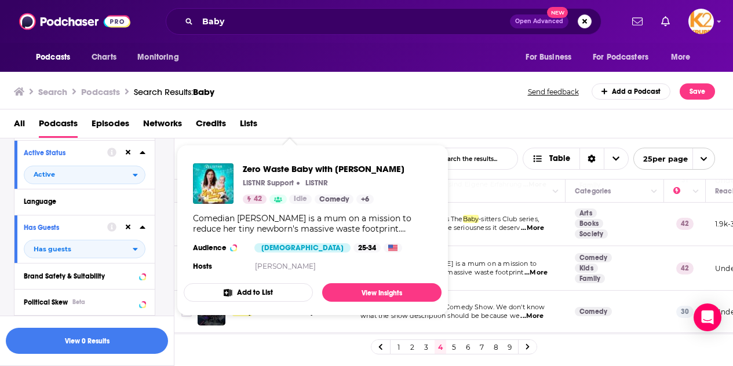
scroll to position [200, 0]
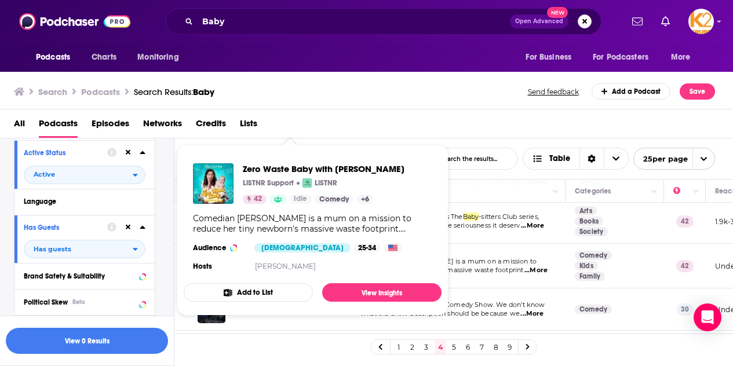
click at [496, 280] on td "Comedian Veronica Milsom is a mum on a mission to reduce her tiny newborn's mas…" at bounding box center [458, 266] width 215 height 45
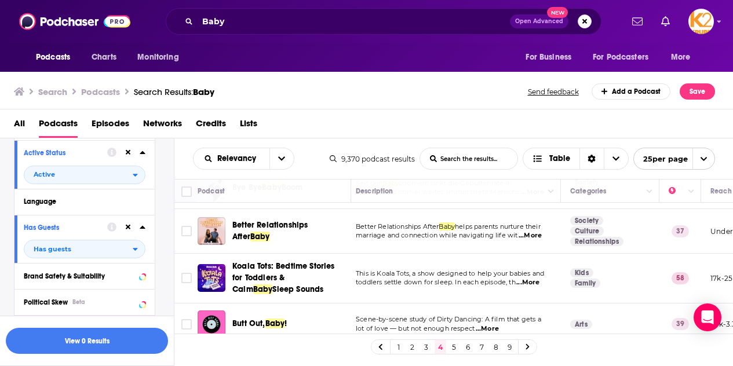
scroll to position [409, 0]
click at [535, 278] on span "...More" at bounding box center [532, 282] width 23 height 9
click at [578, 279] on link "Family" at bounding box center [590, 283] width 30 height 9
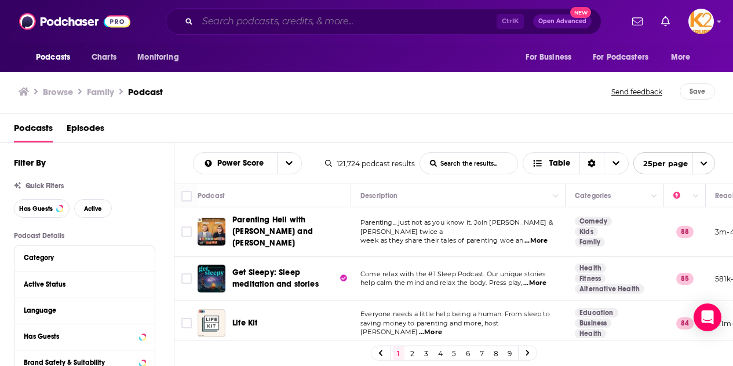
click at [286, 18] on input "Search podcasts, credits, & more..." at bounding box center [347, 21] width 299 height 19
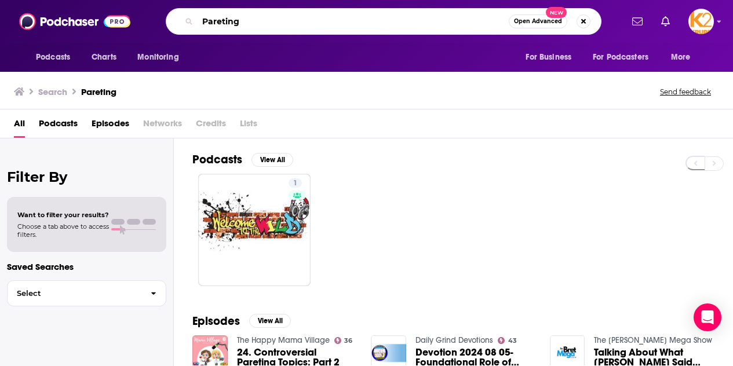
click at [267, 20] on input "Pareting" at bounding box center [353, 21] width 311 height 19
click at [224, 21] on input "Pareting" at bounding box center [353, 21] width 311 height 19
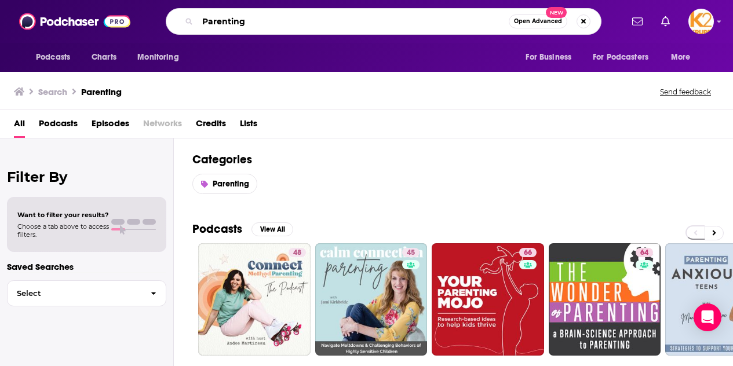
drag, startPoint x: 280, startPoint y: 24, endPoint x: 152, endPoint y: 25, distance: 127.6
click at [152, 25] on div "Parenting Open Advanced New" at bounding box center [384, 21] width 477 height 27
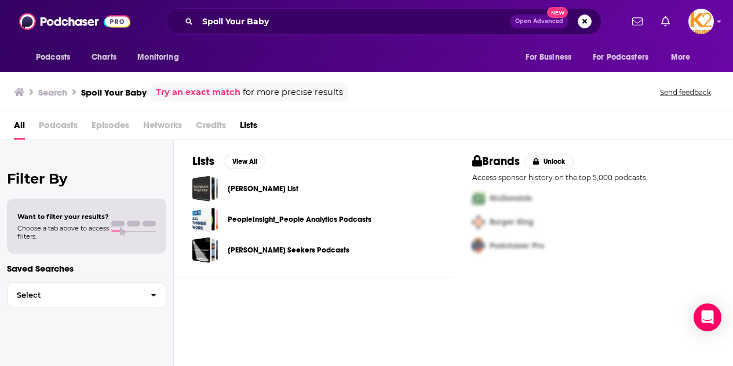
click at [61, 130] on span "Podcasts" at bounding box center [58, 128] width 39 height 24
click at [59, 123] on span "Podcasts" at bounding box center [58, 128] width 39 height 24
click at [347, 24] on input "Spoll Your Baby" at bounding box center [354, 21] width 312 height 19
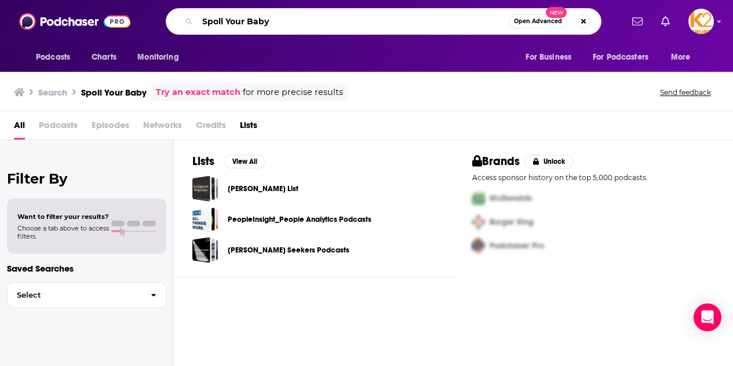
click at [347, 24] on input "Spoll Your Baby" at bounding box center [353, 21] width 311 height 19
drag, startPoint x: 295, startPoint y: 23, endPoint x: 169, endPoint y: -8, distance: 130.1
click at [169, 0] on html "Podcasts Charts Monitoring Spoll Your Baby Open Advanced New For Business For P…" at bounding box center [366, 183] width 733 height 366
type input "Baby Brunch"
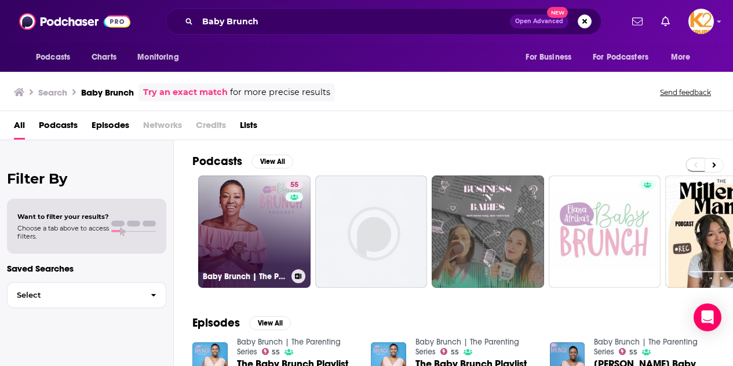
click at [283, 228] on link "55 Baby Brunch | The Parenting Series" at bounding box center [254, 232] width 112 height 112
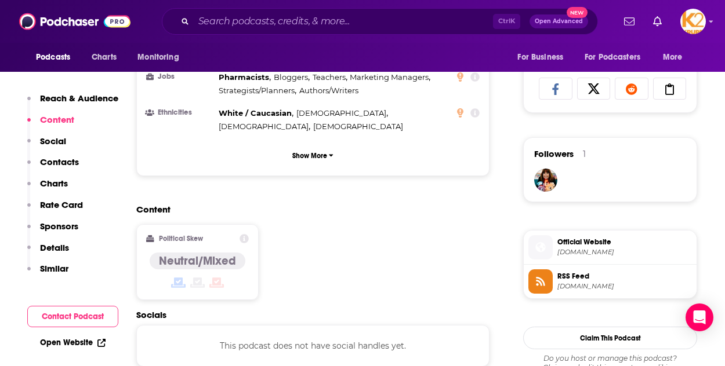
scroll to position [697, 0]
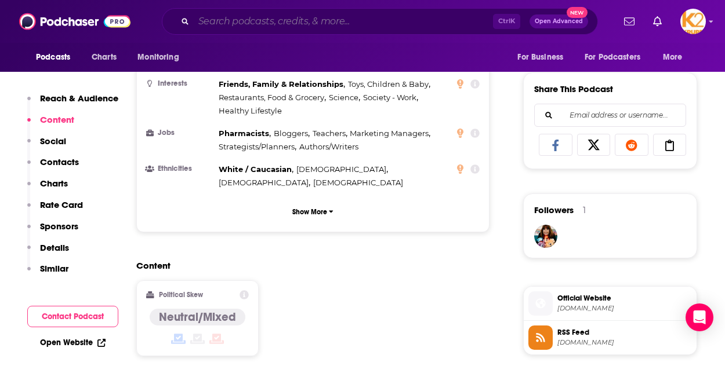
click at [250, 19] on input "Search podcasts, credits, & more..." at bounding box center [343, 21] width 299 height 19
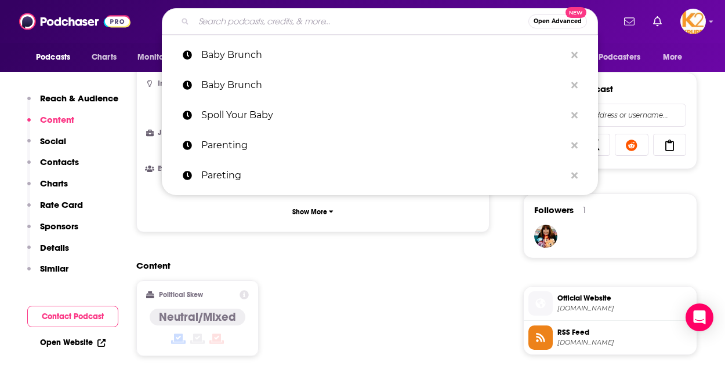
click at [250, 19] on input "Search podcasts, credits, & more..." at bounding box center [361, 21] width 335 height 19
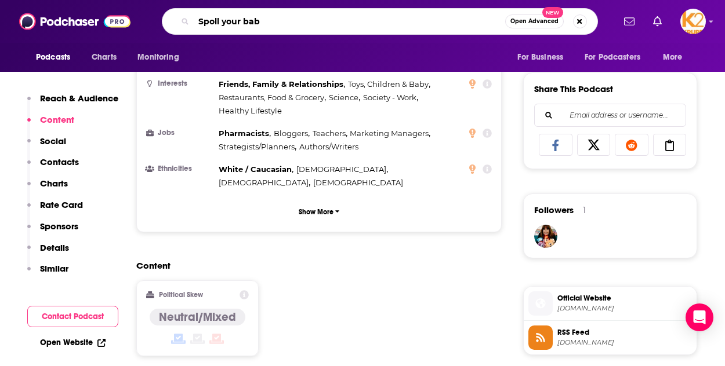
type input "Spoll your baby"
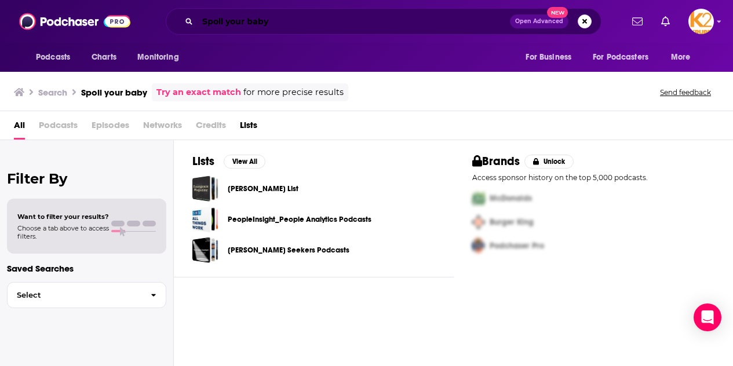
click at [222, 21] on input "Spoll your baby" at bounding box center [354, 21] width 312 height 19
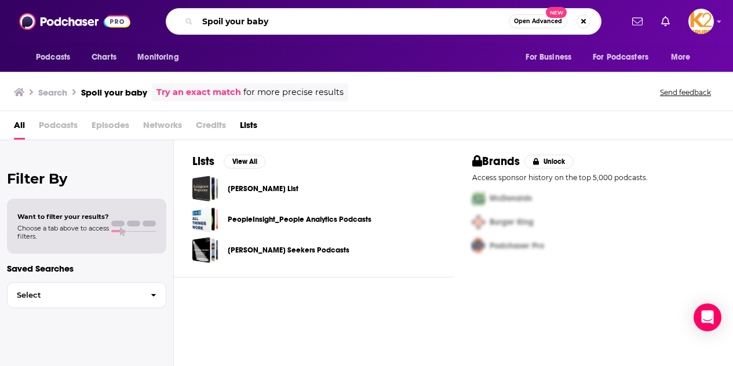
type input "Spoil your baby"
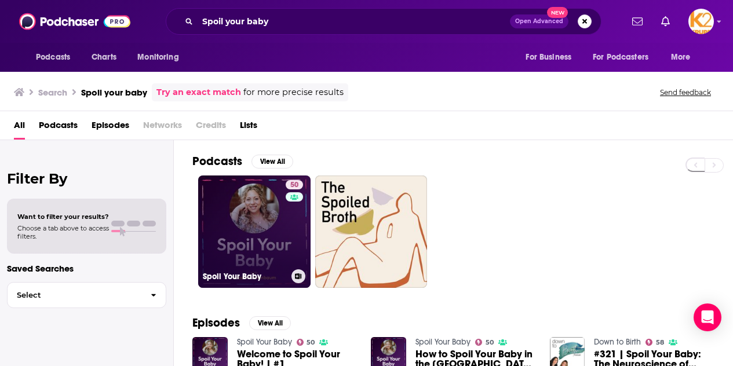
click at [244, 227] on link "50 Spoil Your Baby" at bounding box center [254, 232] width 112 height 112
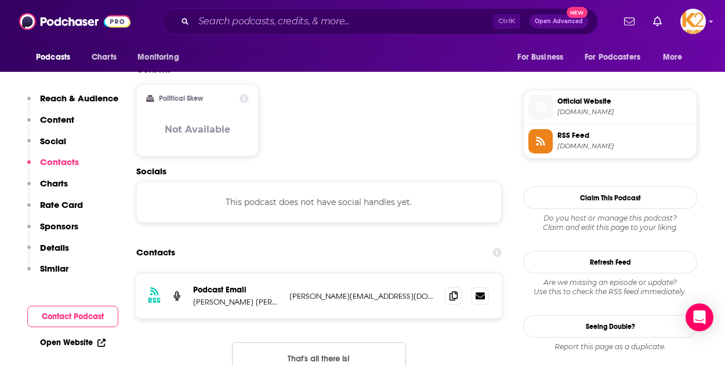
scroll to position [908, 0]
click at [451, 290] on icon at bounding box center [453, 294] width 8 height 9
click at [27, 261] on button "Details" at bounding box center [48, 252] width 42 height 21
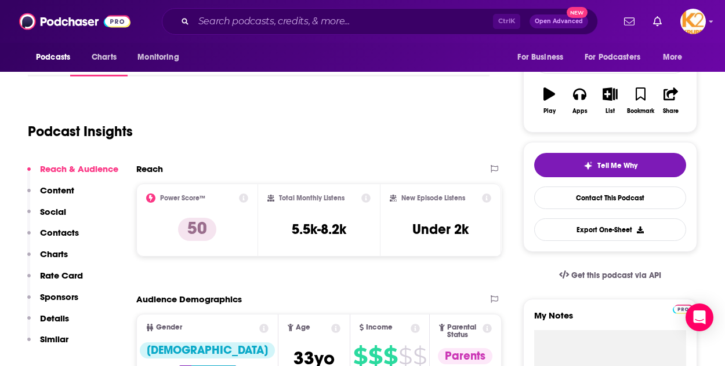
scroll to position [0, 0]
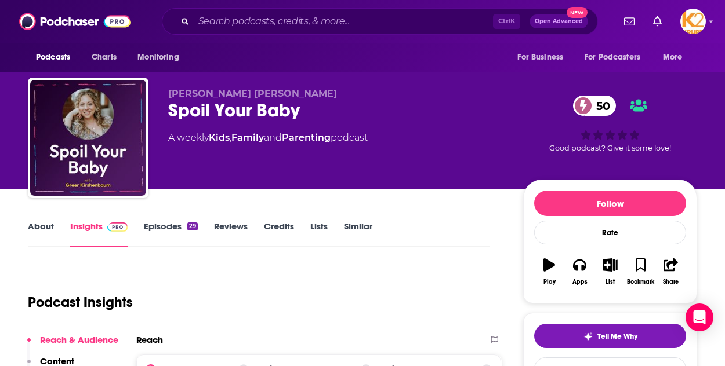
click at [163, 228] on link "Episodes 29" at bounding box center [171, 234] width 54 height 27
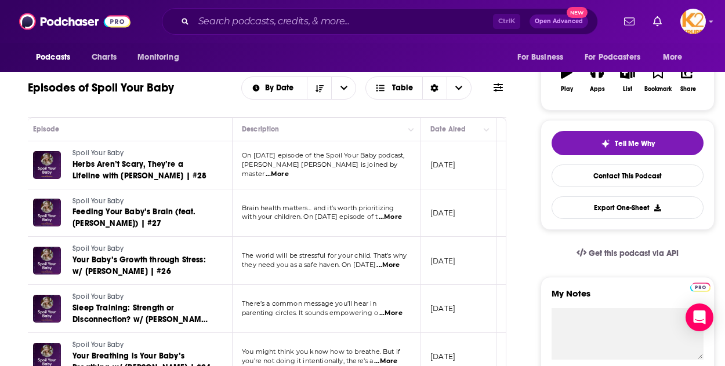
scroll to position [0, 23]
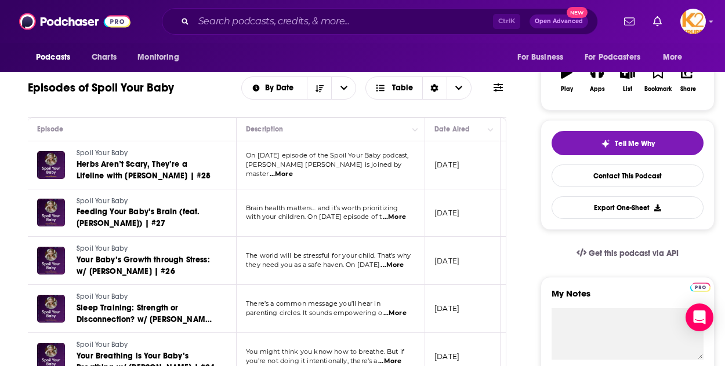
click at [358, 32] on div "Ctrl K Open Advanced New" at bounding box center [380, 21] width 436 height 27
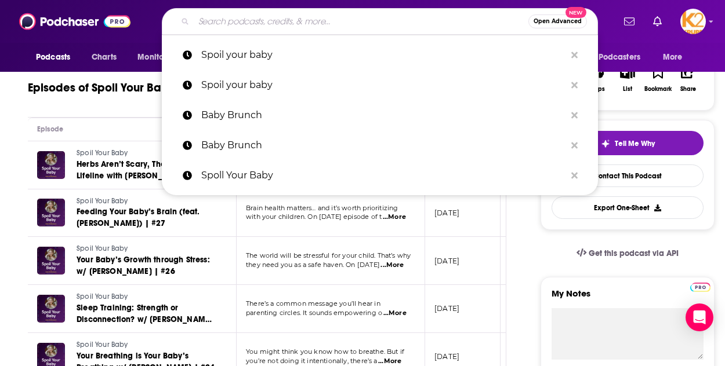
click at [344, 23] on input "Search podcasts, credits, & more..." at bounding box center [361, 21] width 335 height 19
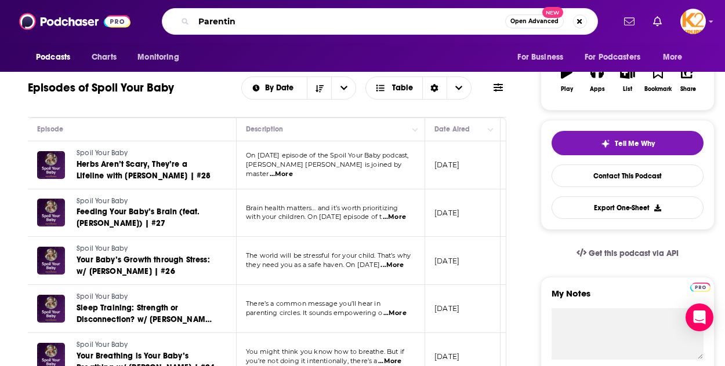
type input "Parenting"
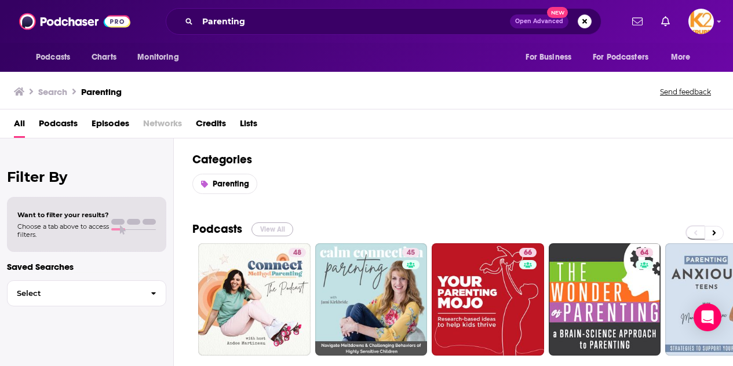
click at [273, 234] on button "View All" at bounding box center [273, 230] width 42 height 14
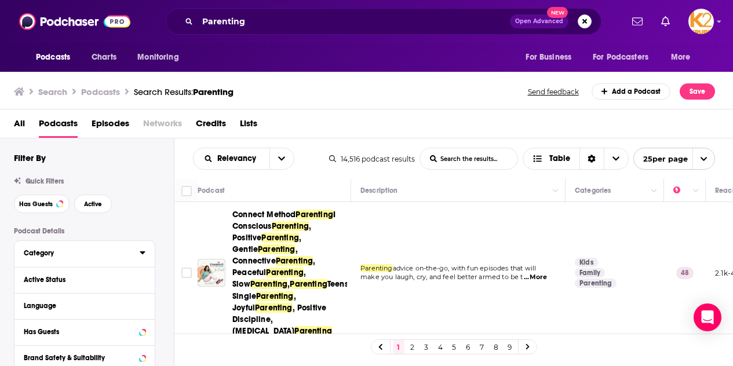
click at [108, 254] on div "Category" at bounding box center [78, 253] width 108 height 8
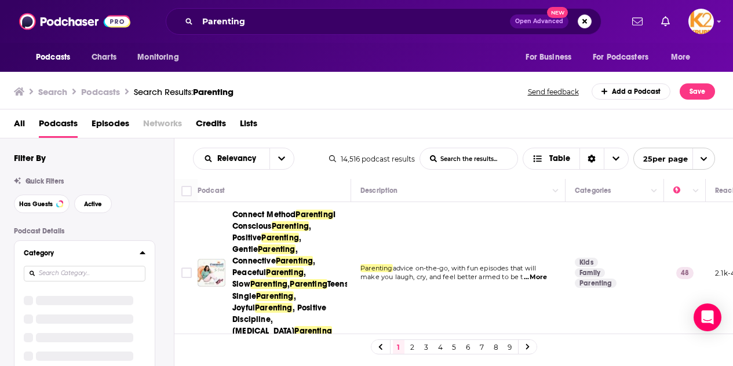
click at [144, 254] on icon at bounding box center [142, 253] width 5 height 3
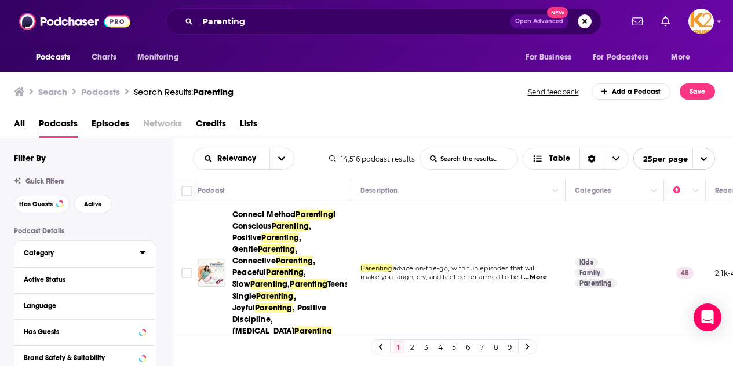
click at [144, 254] on icon at bounding box center [143, 252] width 6 height 9
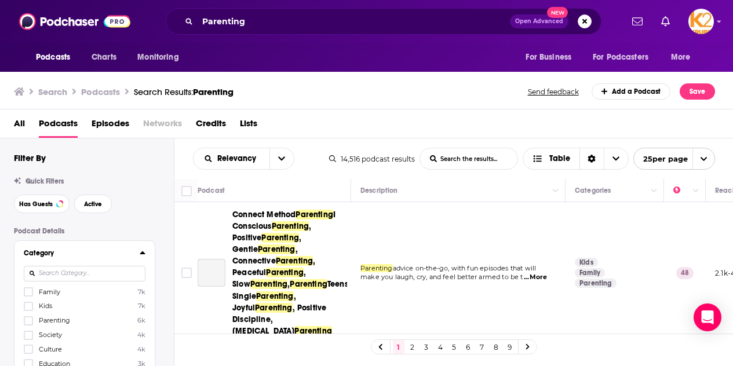
click at [144, 254] on icon at bounding box center [142, 253] width 5 height 3
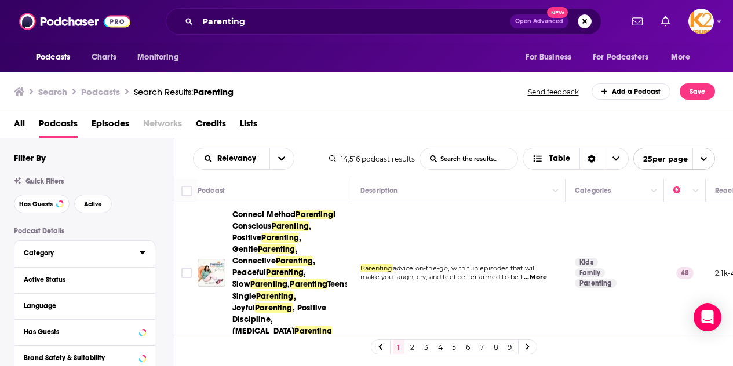
click at [144, 255] on icon at bounding box center [143, 252] width 6 height 9
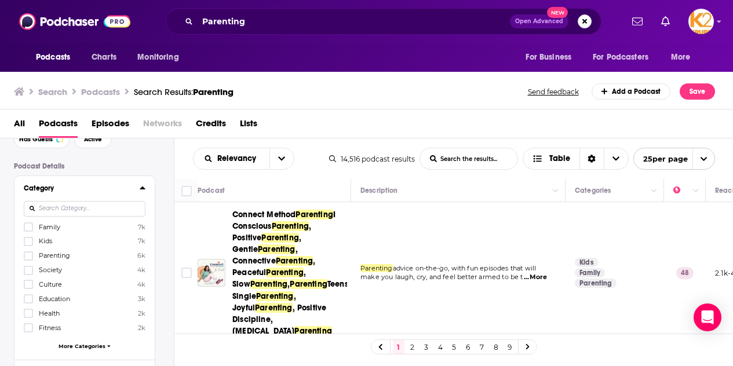
scroll to position [66, 0]
click at [29, 242] on icon at bounding box center [28, 240] width 7 height 5
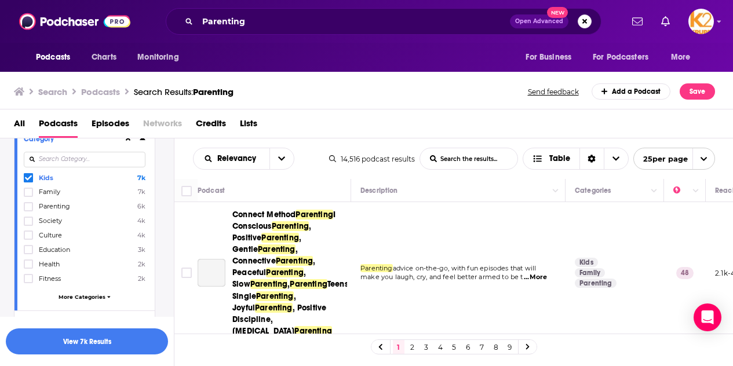
scroll to position [219, 0]
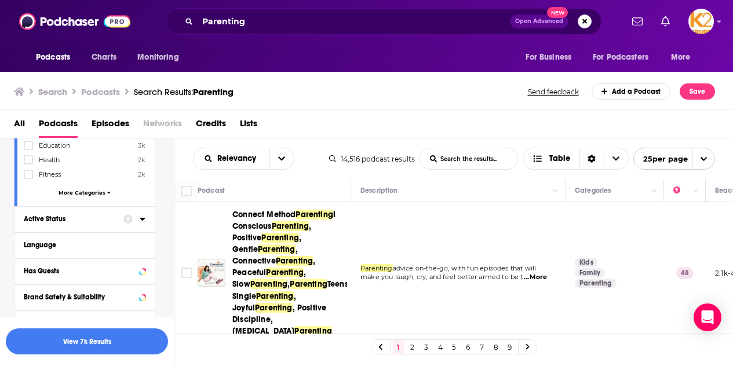
click at [83, 222] on div "Active Status" at bounding box center [70, 219] width 92 height 8
click at [112, 245] on span "All" at bounding box center [78, 240] width 108 height 15
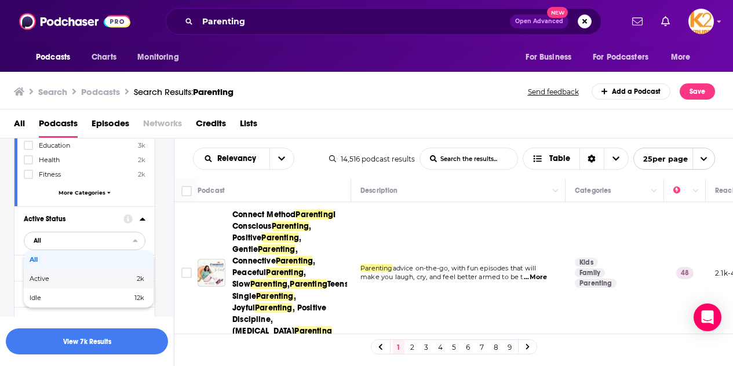
click at [99, 278] on span "2k" at bounding box center [118, 279] width 53 height 6
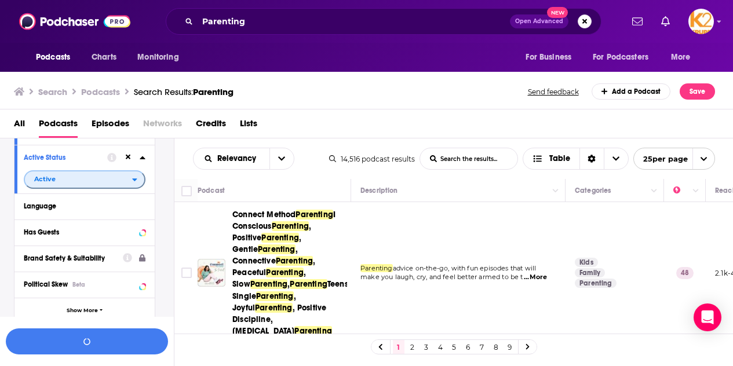
scroll to position [281, 0]
click at [127, 239] on div "Has Guests" at bounding box center [84, 232] width 140 height 26
click at [142, 234] on icon at bounding box center [143, 231] width 6 height 9
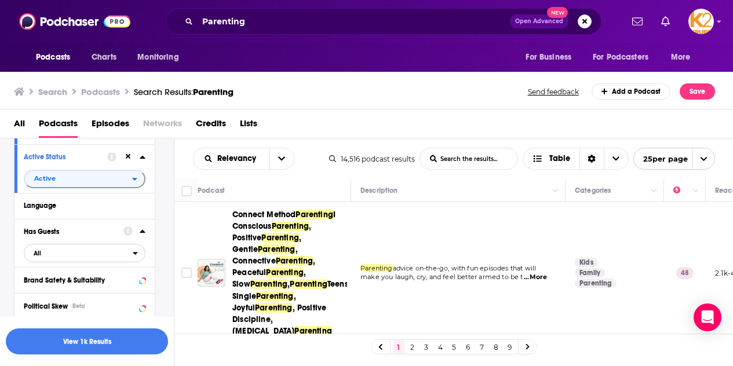
click at [133, 259] on span "All" at bounding box center [78, 253] width 108 height 15
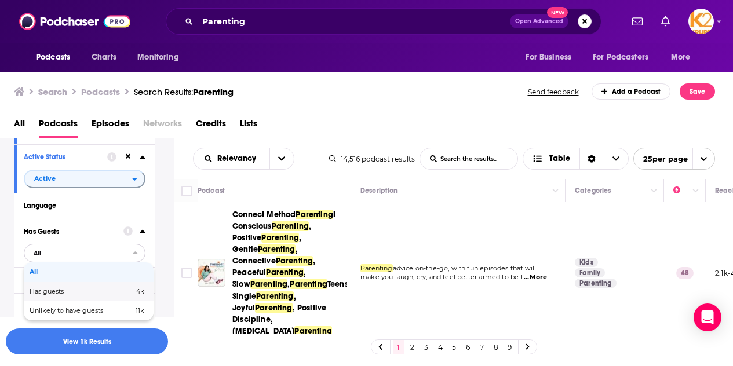
click at [76, 289] on span "Has guests" at bounding box center [64, 292] width 69 height 6
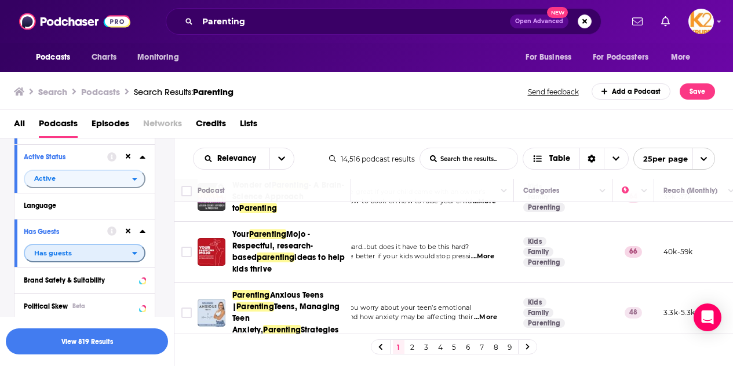
scroll to position [221, 51]
click at [487, 261] on span "...More" at bounding box center [483, 256] width 23 height 9
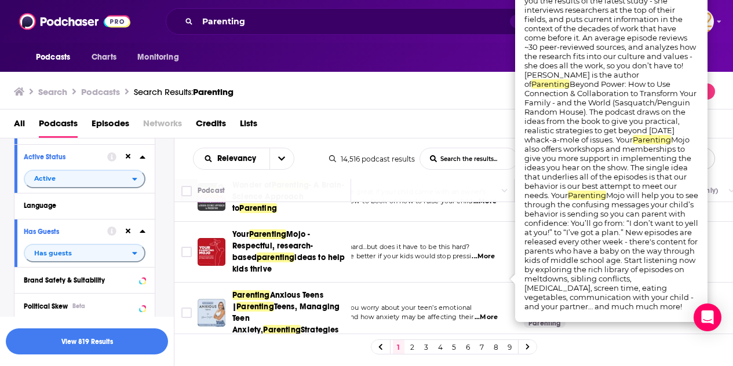
scroll to position [222, 51]
click at [474, 258] on td "Parenting is hard…but does it have to be this hard? Wouldn’t it be better if yo…" at bounding box center [407, 251] width 215 height 61
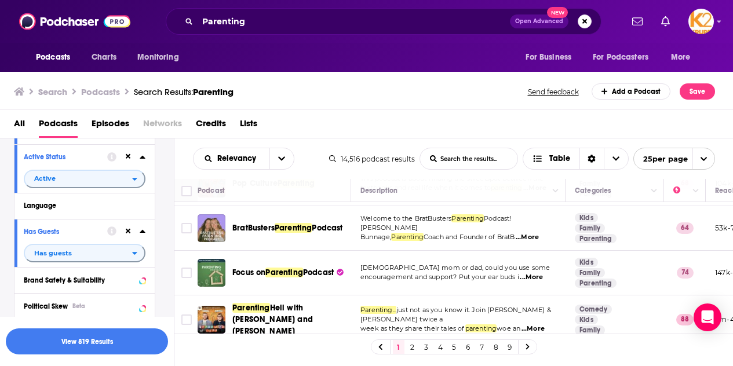
scroll to position [395, 0]
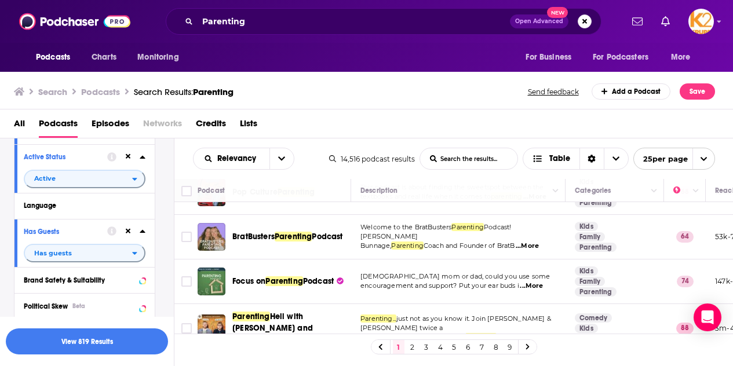
click at [535, 251] on span "...More" at bounding box center [527, 246] width 23 height 9
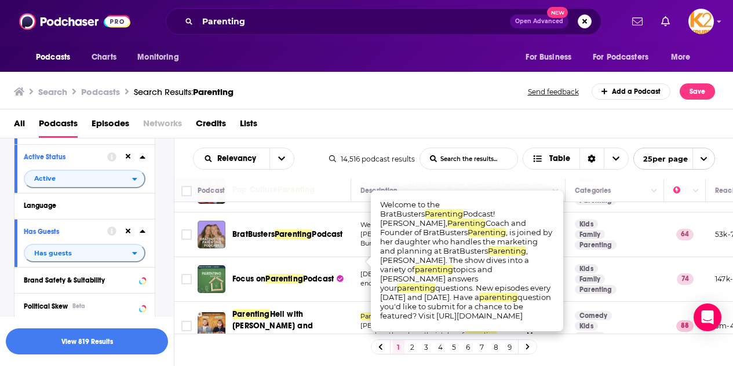
scroll to position [397, 0]
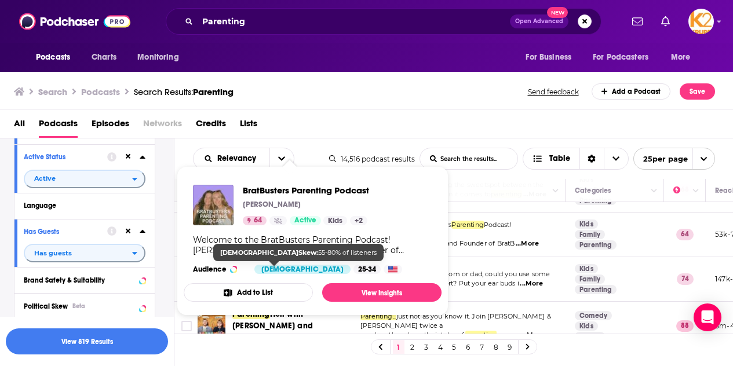
click at [279, 265] on div "[DEMOGRAPHIC_DATA]" at bounding box center [303, 269] width 96 height 9
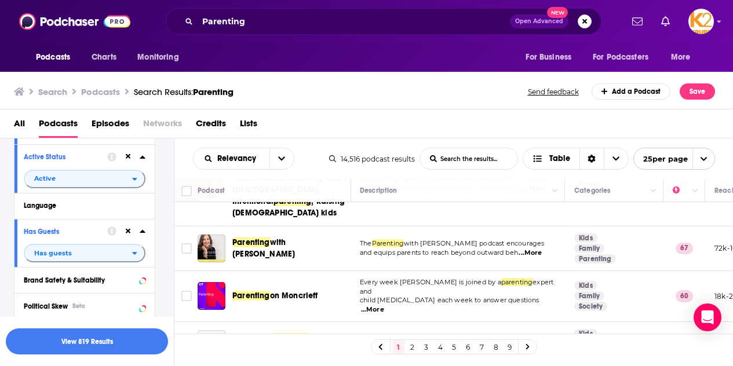
scroll to position [878, 0]
click at [537, 258] on span "...More" at bounding box center [530, 253] width 23 height 9
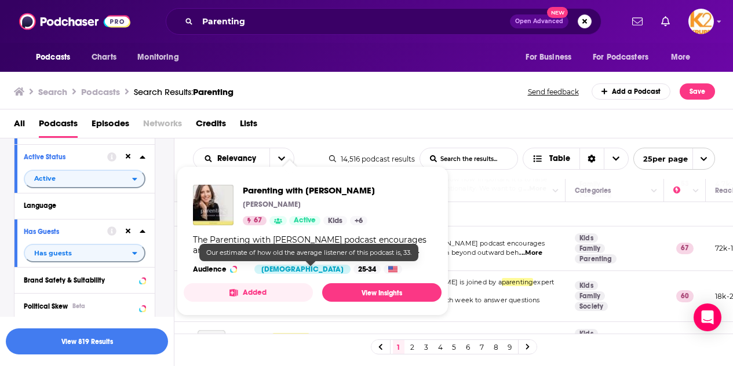
click at [354, 272] on div "25-34" at bounding box center [367, 269] width 27 height 9
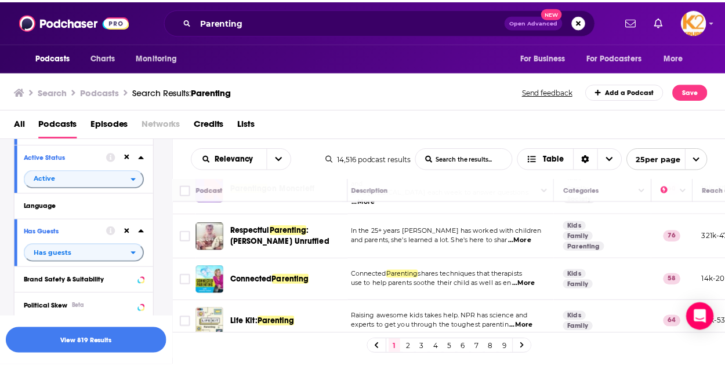
scroll to position [986, 5]
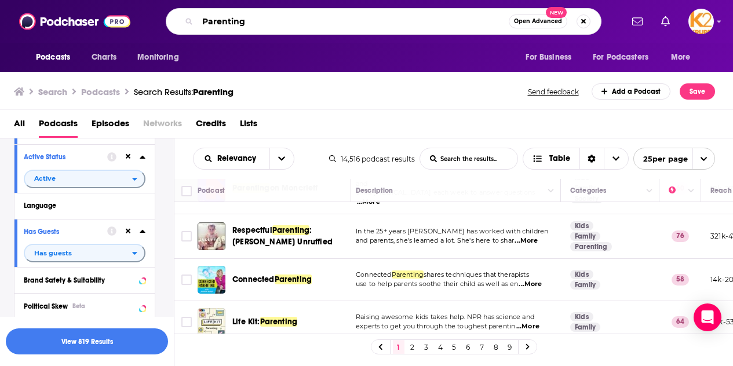
drag, startPoint x: 301, startPoint y: 24, endPoint x: -32, endPoint y: -14, distance: 335.6
click at [0, 0] on html "Podcasts Charts Monitoring Parenting Open Advanced New For Business For Podcast…" at bounding box center [366, 183] width 733 height 366
type input "BratBusters Parenting"
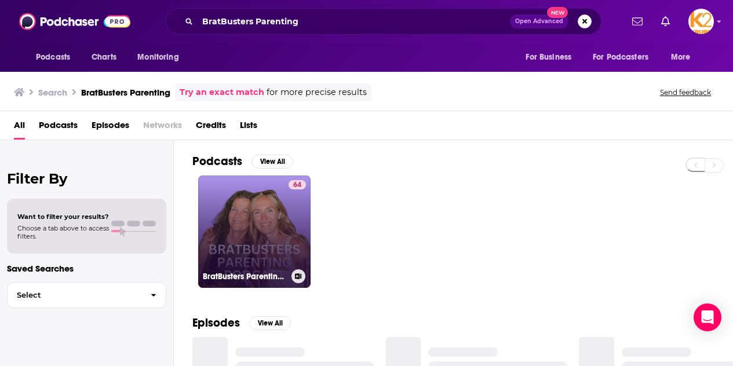
click at [256, 205] on link "64 BratBusters Parenting Podcast" at bounding box center [254, 232] width 112 height 112
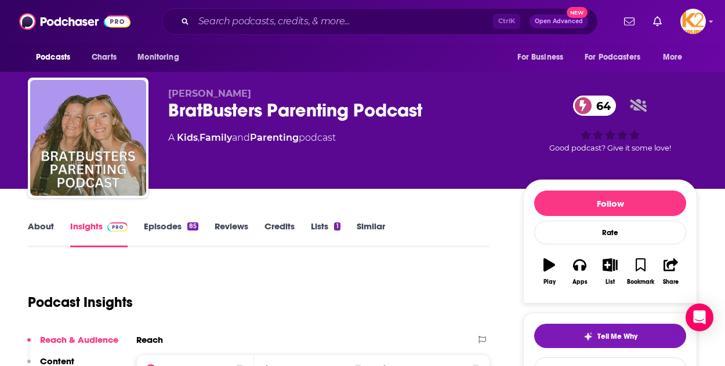
scroll to position [92, 0]
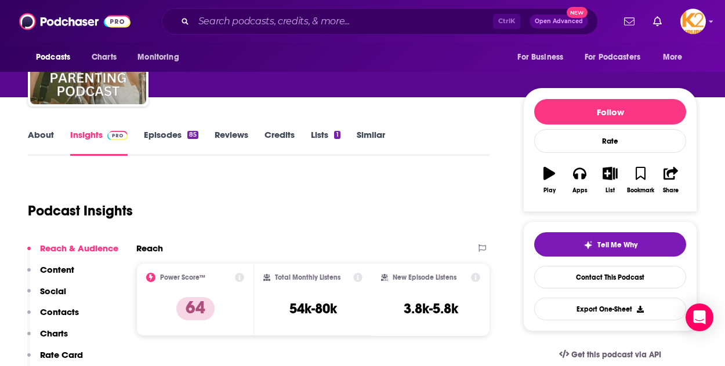
click at [174, 136] on link "Episodes 85" at bounding box center [171, 142] width 54 height 27
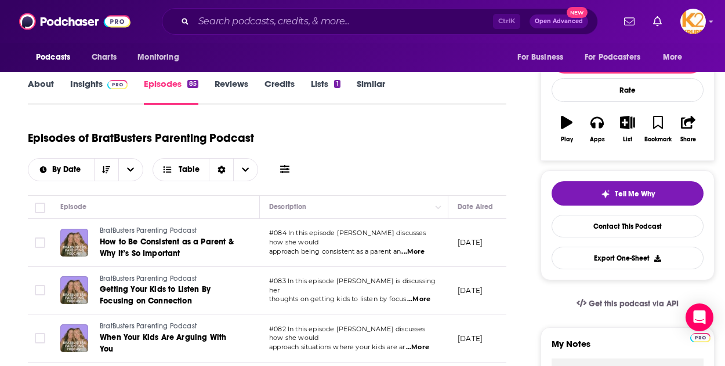
scroll to position [142, 0]
click at [92, 86] on link "Insights" at bounding box center [98, 92] width 57 height 27
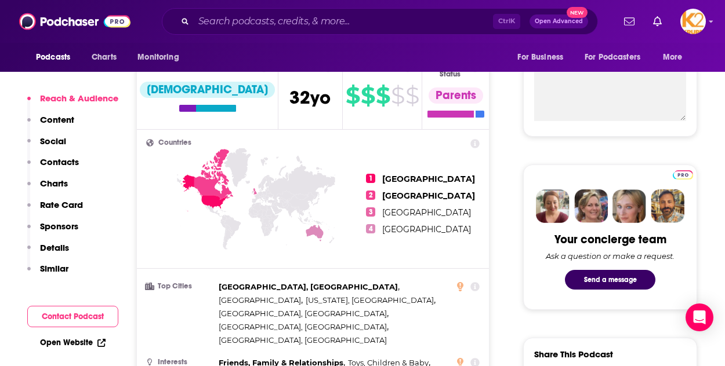
scroll to position [699, 0]
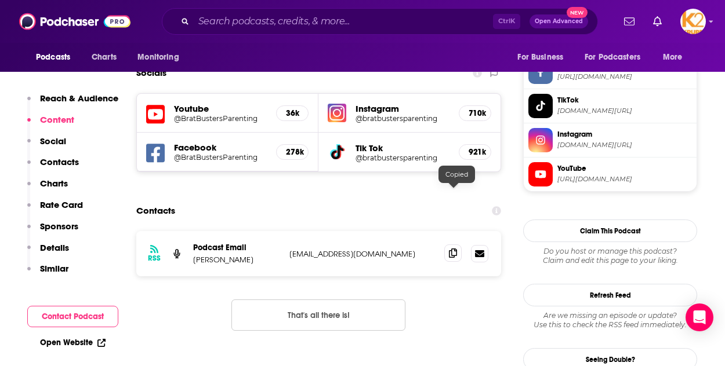
click at [453, 249] on icon at bounding box center [453, 253] width 8 height 9
click at [26, 66] on div "Podcasts Charts Monitoring For Business For Podcasters More" at bounding box center [362, 57] width 725 height 29
click at [233, 13] on input "Search podcasts, credits, & more..." at bounding box center [343, 21] width 299 height 19
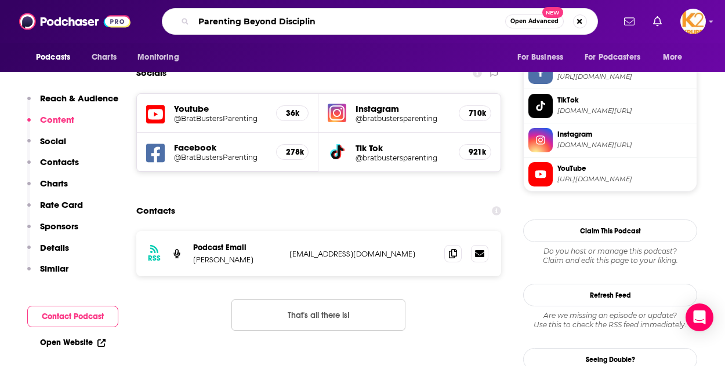
type input "Parenting Beyond Discipline"
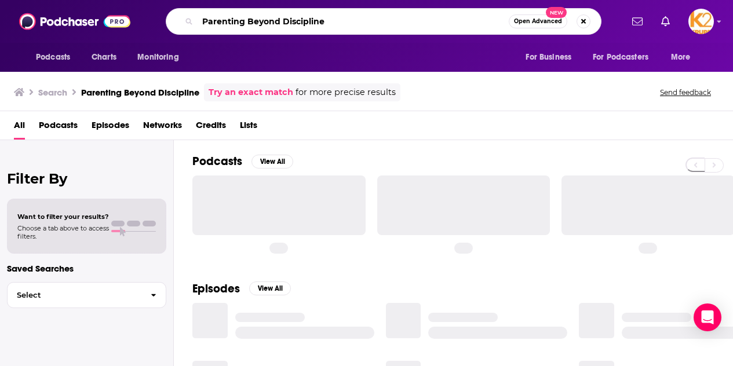
drag, startPoint x: 347, startPoint y: 20, endPoint x: 276, endPoint y: 13, distance: 71.7
click at [276, 13] on input "Parenting Beyond Discipline" at bounding box center [353, 21] width 311 height 19
type input "Parenting Beyond"
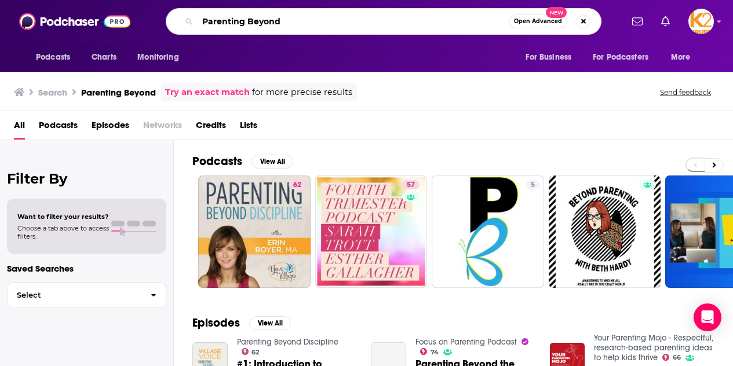
click at [293, 24] on input "Parenting Beyond" at bounding box center [353, 21] width 311 height 19
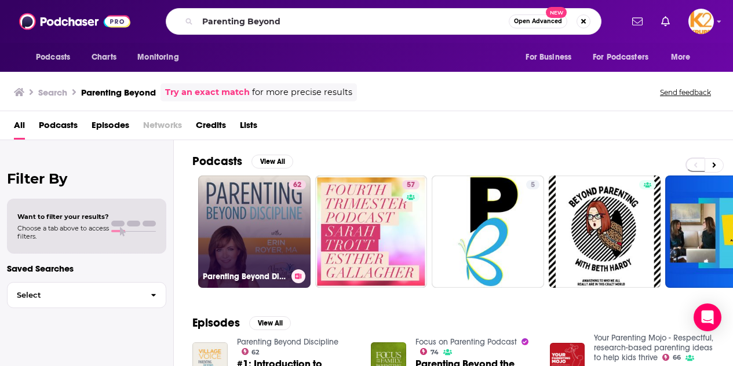
click at [269, 250] on link "62 Parenting Beyond Discipline" at bounding box center [254, 232] width 112 height 112
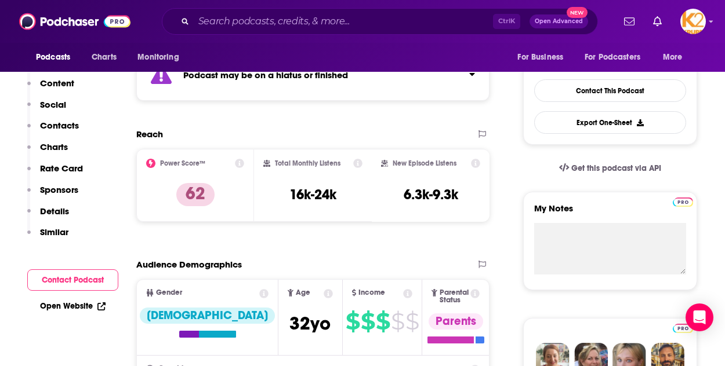
scroll to position [127, 0]
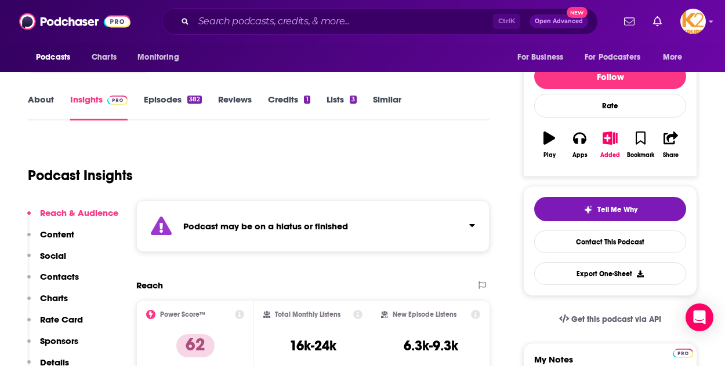
click at [168, 98] on link "Episodes 382" at bounding box center [173, 107] width 58 height 27
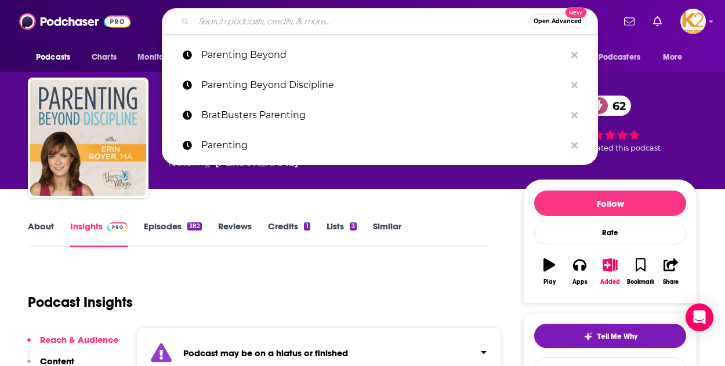
click at [221, 26] on input "Search podcasts, credits, & more..." at bounding box center [361, 21] width 335 height 19
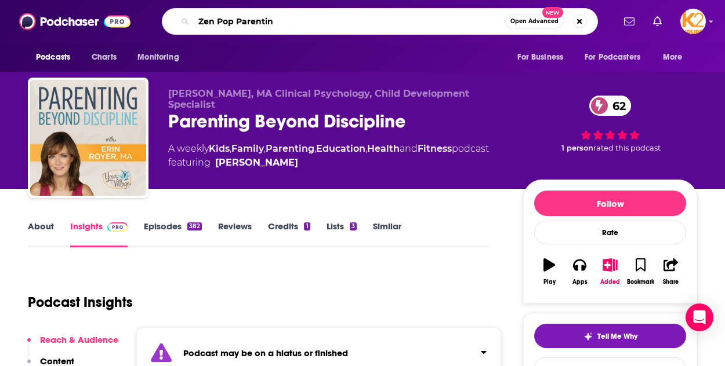
type input "[DEMOGRAPHIC_DATA] Pop Parenting"
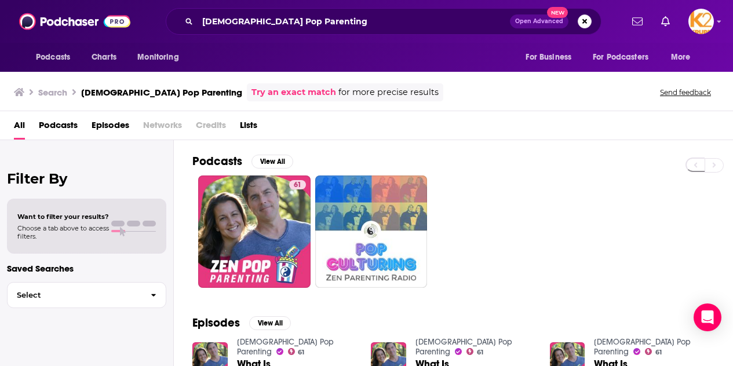
click at [41, 314] on div "Filter By Want to filter your results? Choose a tab above to access filters. Sa…" at bounding box center [87, 323] width 174 height 366
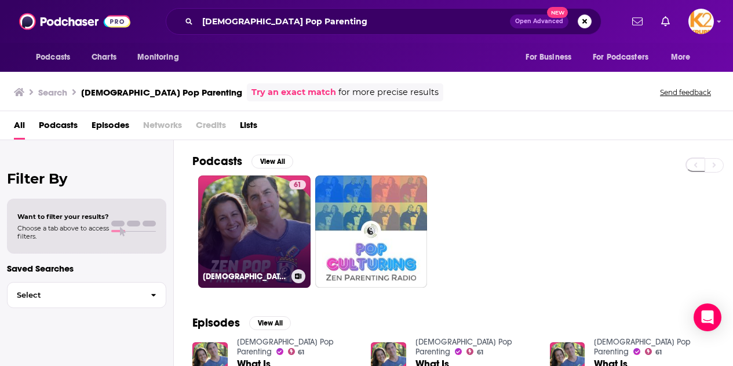
click at [271, 218] on link "61 [DEMOGRAPHIC_DATA] Pop Parenting" at bounding box center [254, 232] width 112 height 112
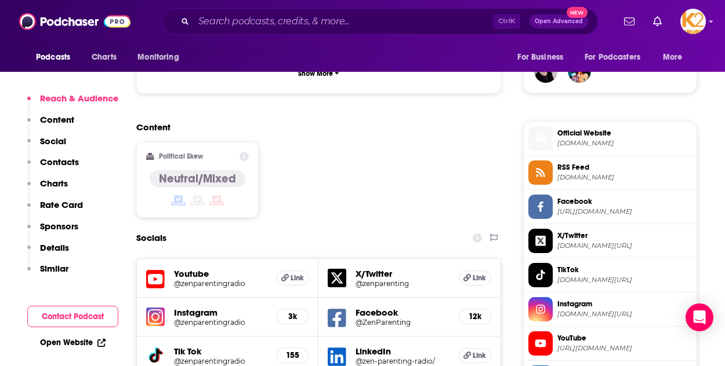
scroll to position [1100, 0]
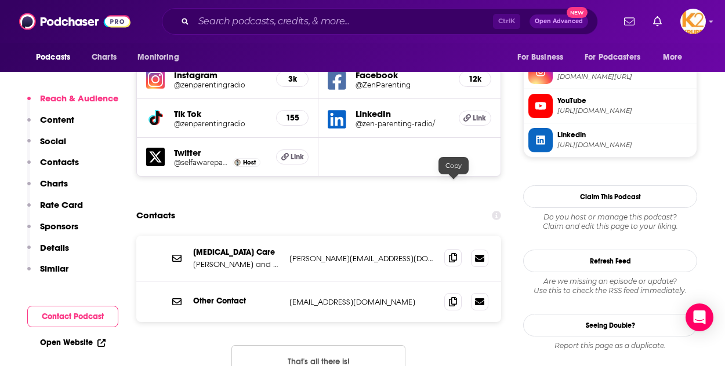
click at [460, 249] on span at bounding box center [452, 257] width 17 height 17
click at [16, 63] on div "Podcasts Charts Monitoring For Business For Podcasters More" at bounding box center [362, 57] width 725 height 29
click at [307, 14] on input "Search podcasts, credits, & more..." at bounding box center [343, 21] width 299 height 19
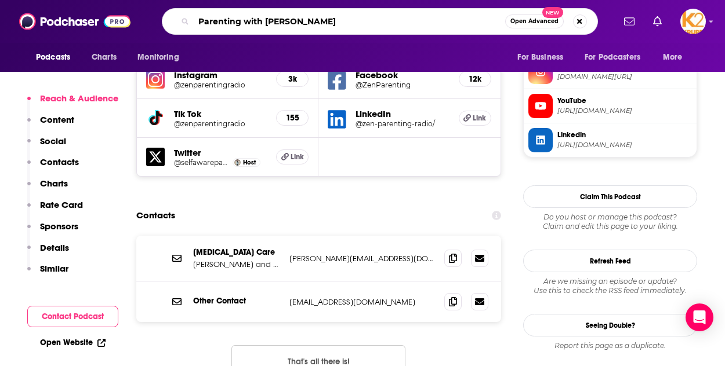
type input "Parenting with [PERSON_NAME]"
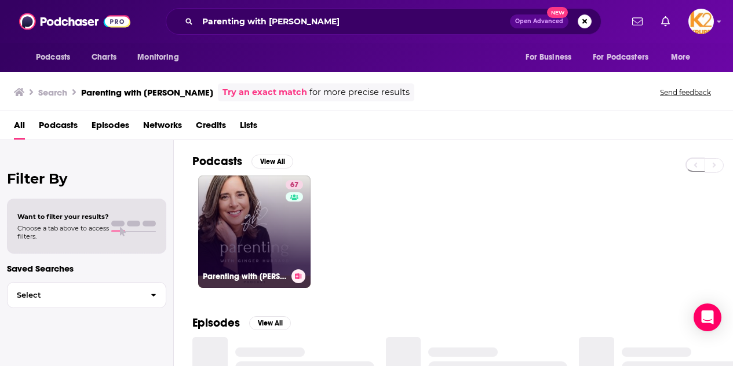
click at [278, 212] on link "67 Parenting with [PERSON_NAME]" at bounding box center [254, 232] width 112 height 112
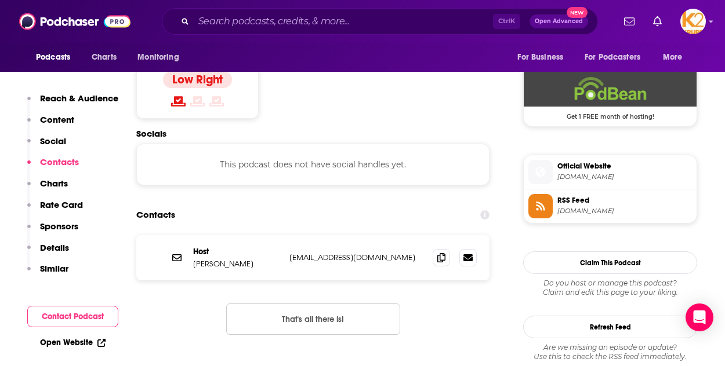
scroll to position [935, 0]
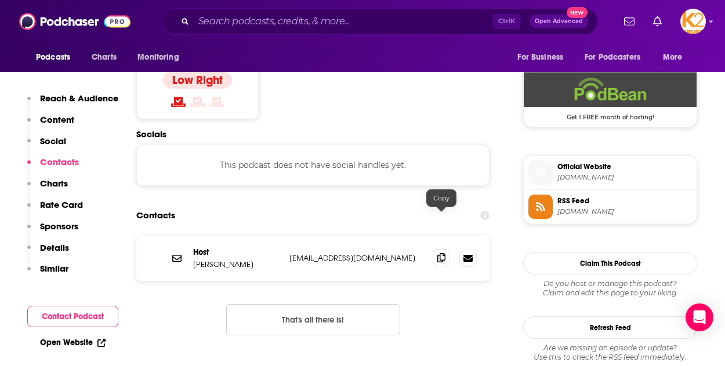
click at [439, 253] on icon at bounding box center [441, 257] width 8 height 9
click at [19, 63] on div "Podcasts Charts Monitoring For Business For Podcasters More" at bounding box center [362, 57] width 725 height 29
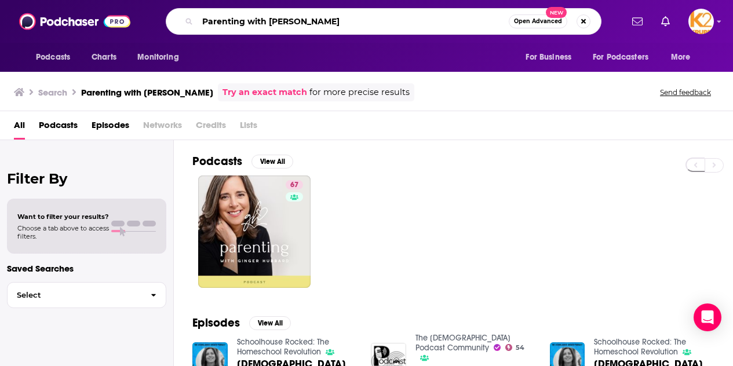
drag, startPoint x: 297, startPoint y: 16, endPoint x: 121, endPoint y: 2, distance: 176.8
click at [121, 2] on div "Podcasts Charts Monitoring Parenting with [PERSON_NAME] Open Advanced New For B…" at bounding box center [366, 21] width 733 height 43
type input "Connected Parenting"
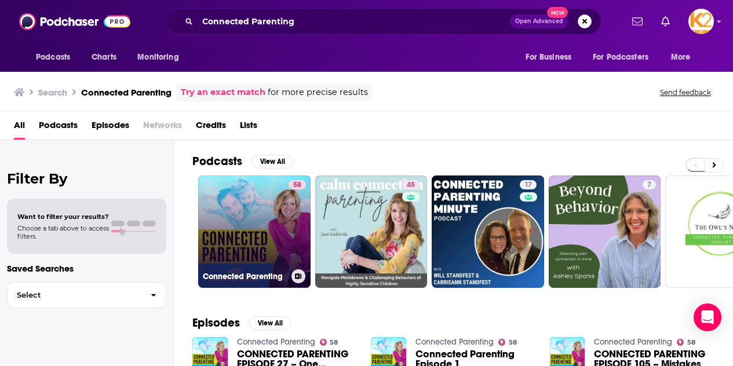
click at [271, 211] on link "58 Connected Parenting" at bounding box center [254, 232] width 112 height 112
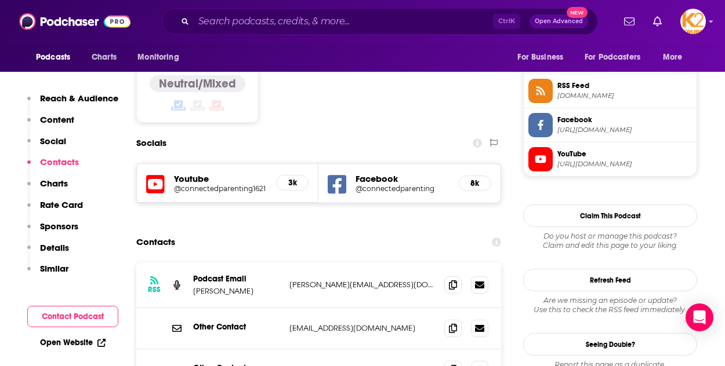
scroll to position [1037, 0]
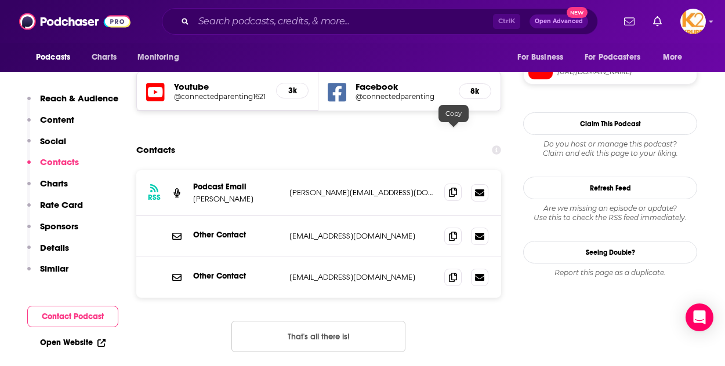
click at [455, 188] on icon at bounding box center [453, 192] width 8 height 9
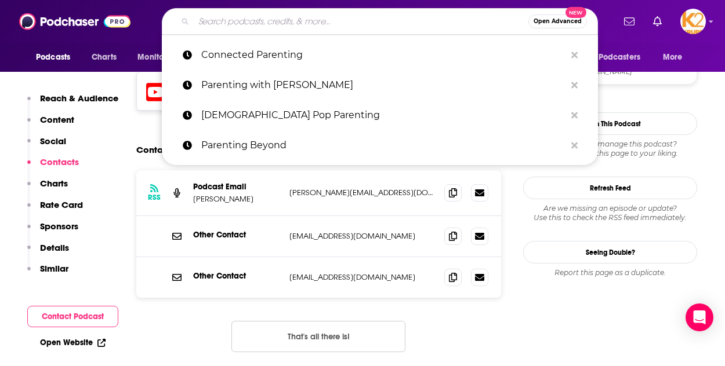
click at [231, 26] on input "Search podcasts, credits, & more..." at bounding box center [361, 21] width 335 height 19
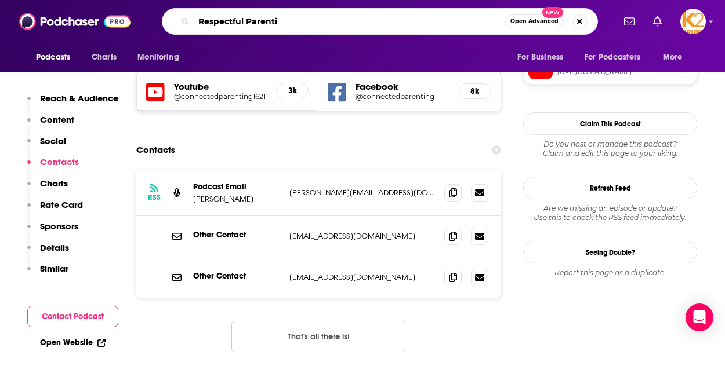
type input "Respectful Parentin"
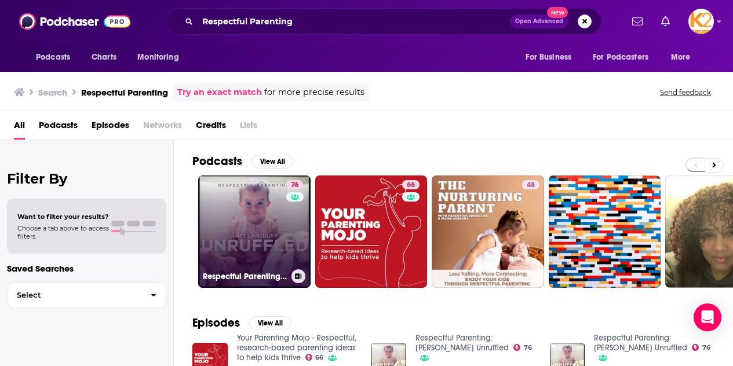
click at [250, 233] on link "76 Respectful Parenting: [PERSON_NAME] Unruffled" at bounding box center [254, 232] width 112 height 112
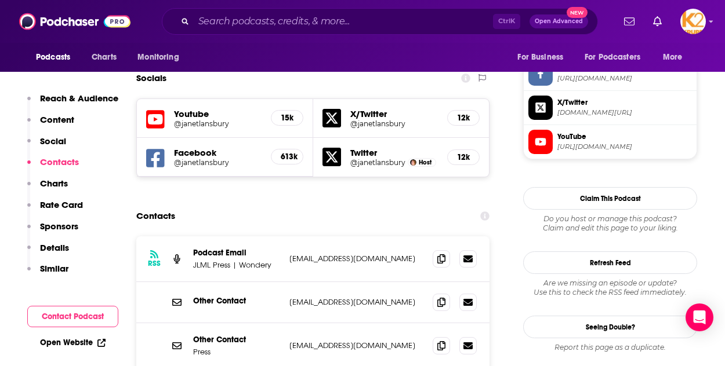
scroll to position [1018, 0]
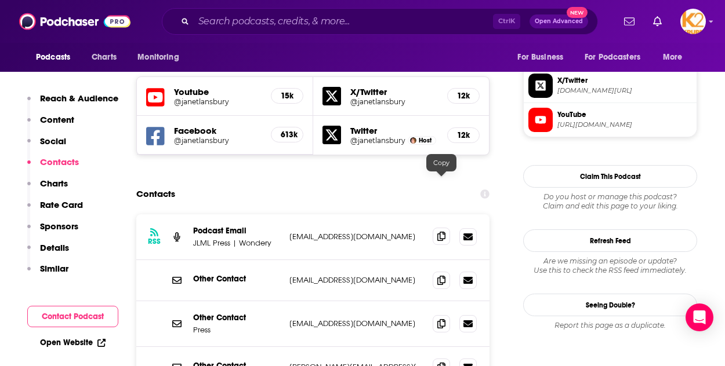
click at [442, 232] on icon at bounding box center [441, 236] width 8 height 9
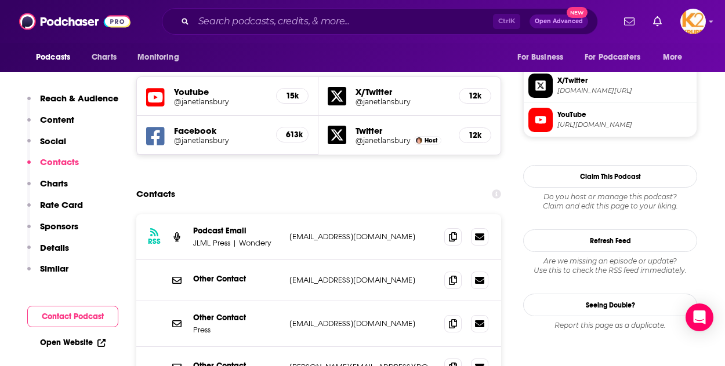
click at [21, 45] on div "Podcasts Charts Monitoring For Business For Podcasters More" at bounding box center [362, 57] width 725 height 29
click at [292, 20] on input "Search podcasts, credits, & more..." at bounding box center [343, 21] width 299 height 19
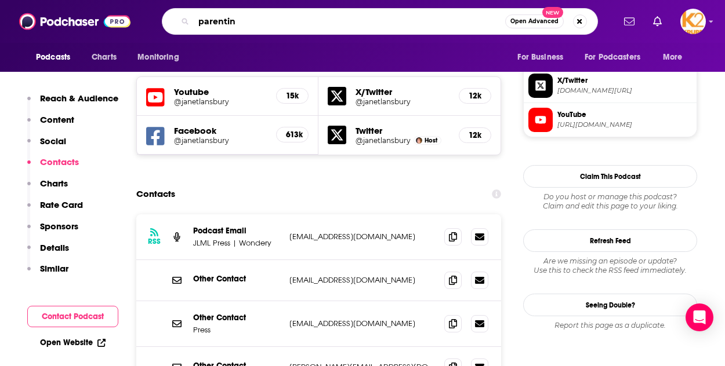
type input "parenting"
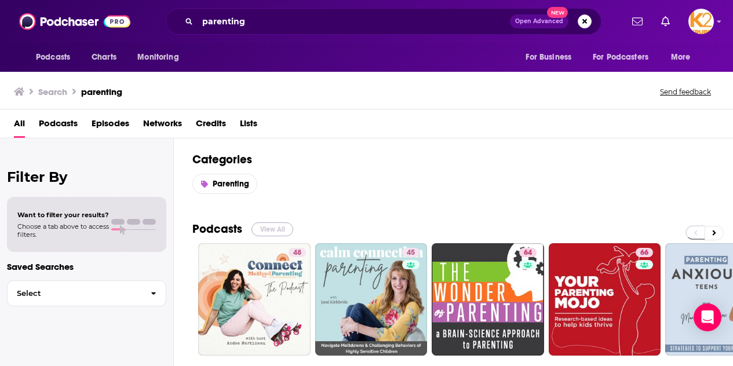
click at [271, 227] on button "View All" at bounding box center [273, 230] width 42 height 14
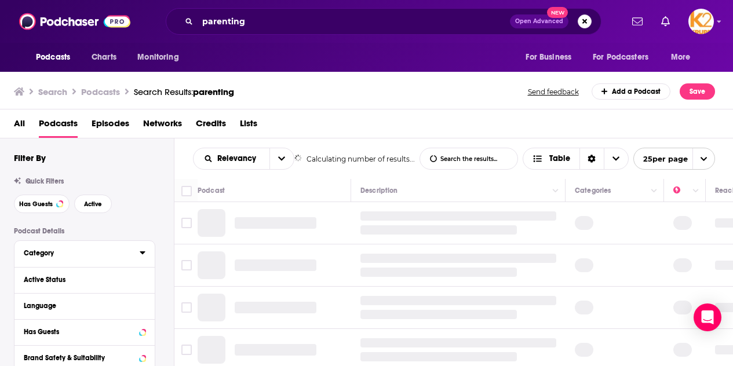
click at [125, 249] on button "Category" at bounding box center [82, 253] width 116 height 14
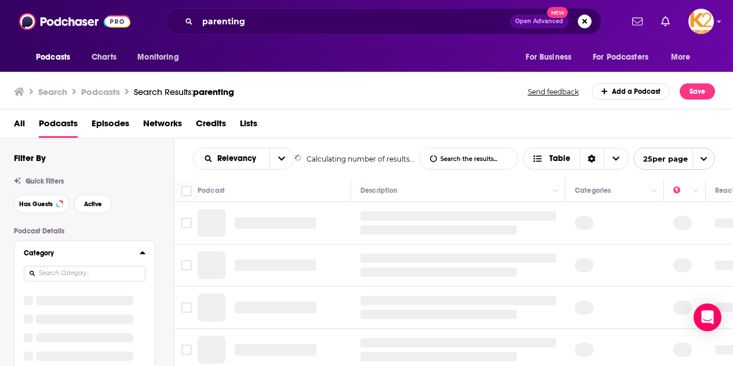
click at [141, 253] on icon at bounding box center [142, 253] width 5 height 3
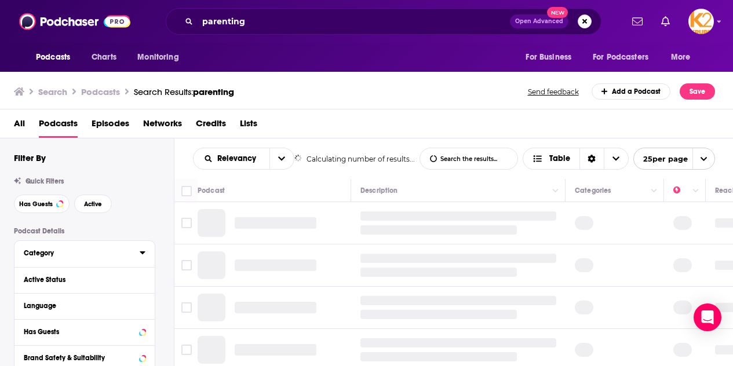
click at [141, 253] on icon at bounding box center [142, 253] width 5 height 3
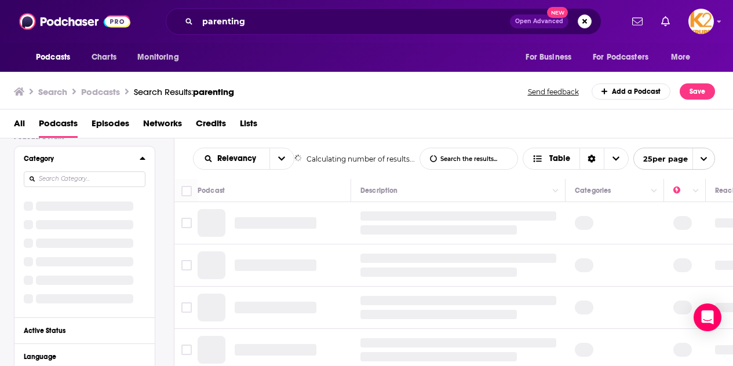
scroll to position [190, 0]
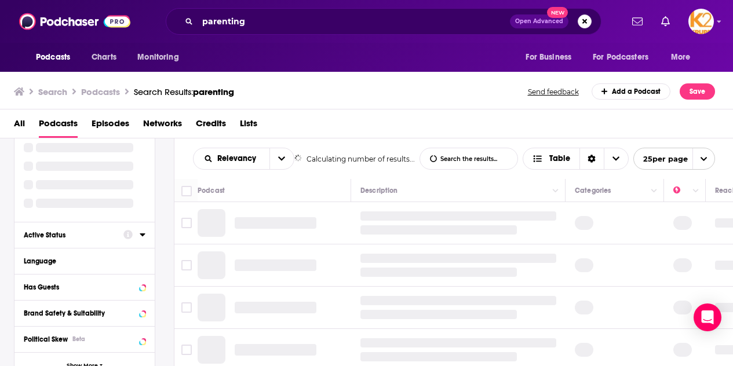
click at [89, 230] on button "Active Status" at bounding box center [74, 234] width 100 height 14
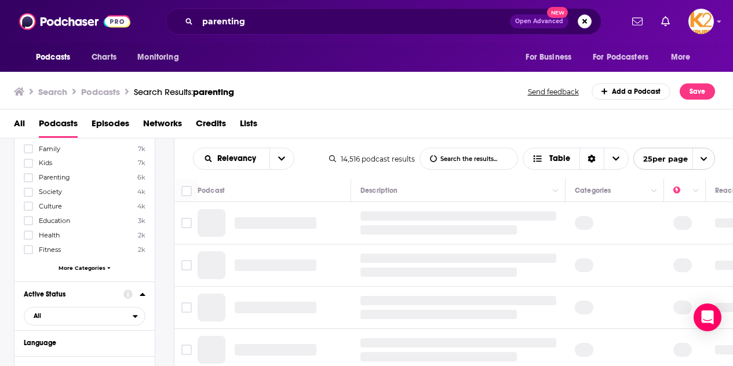
scroll to position [142, 0]
click at [30, 176] on icon at bounding box center [28, 179] width 7 height 7
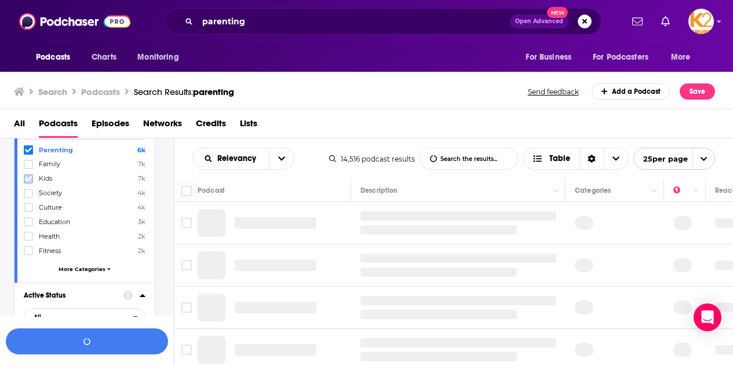
click at [31, 179] on icon at bounding box center [28, 179] width 7 height 7
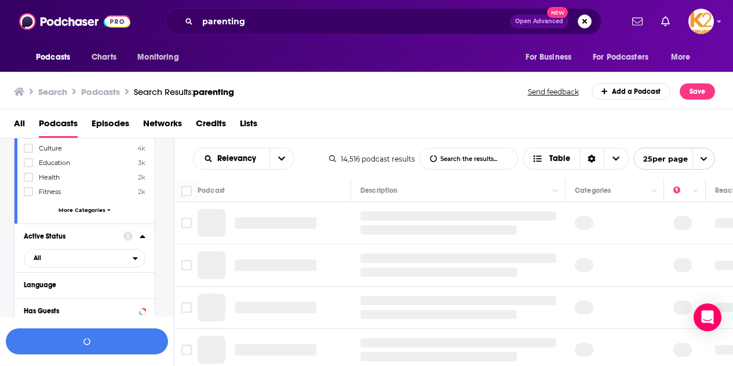
scroll to position [208, 0]
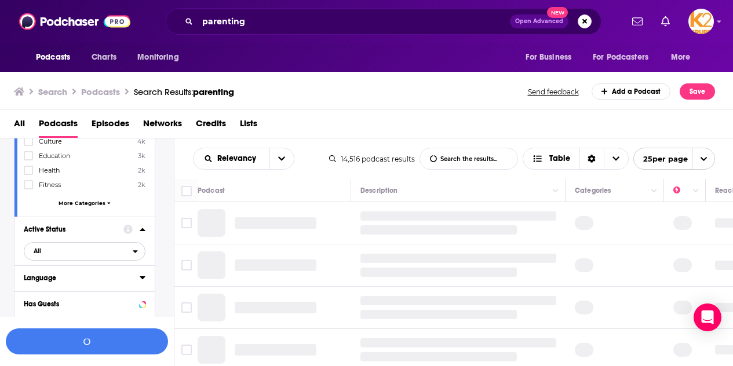
click at [99, 248] on span "All" at bounding box center [78, 251] width 108 height 15
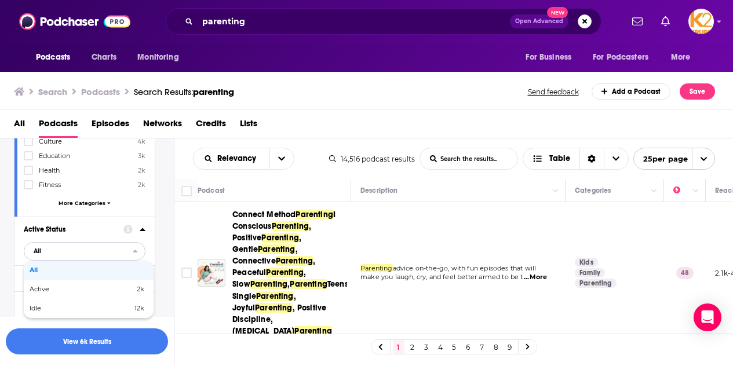
click at [141, 249] on div "close menu" at bounding box center [139, 252] width 12 height 8
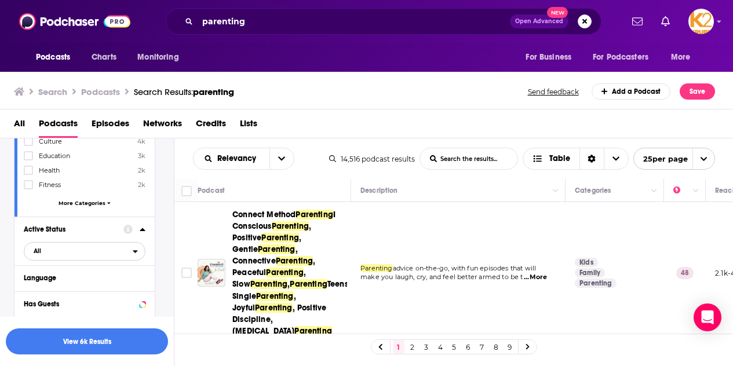
click at [137, 252] on icon "open menu" at bounding box center [135, 251] width 5 height 3
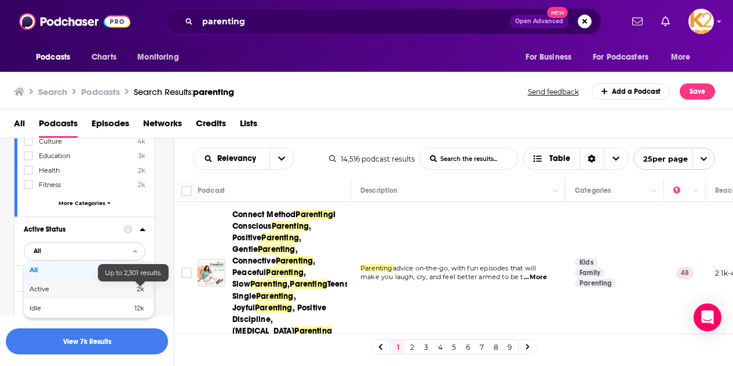
click at [138, 286] on span "2k" at bounding box center [141, 289] width 8 height 8
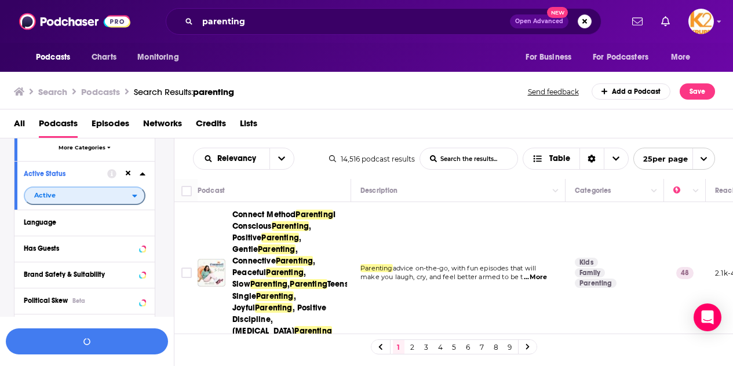
scroll to position [269, 0]
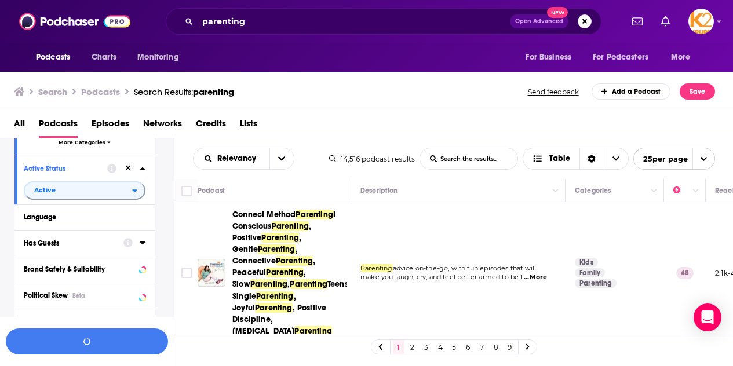
click at [100, 241] on div "Has Guests" at bounding box center [70, 243] width 92 height 8
click at [109, 255] on div "Has Guests All" at bounding box center [84, 255] width 140 height 49
click at [137, 261] on icon "open menu" at bounding box center [135, 265] width 5 height 8
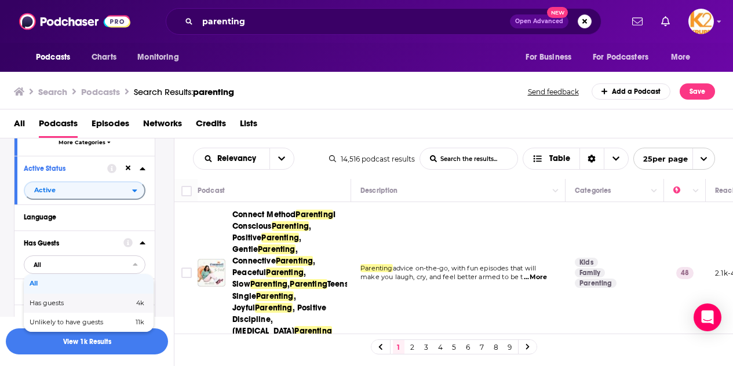
click at [90, 304] on span "Has guests" at bounding box center [64, 303] width 69 height 6
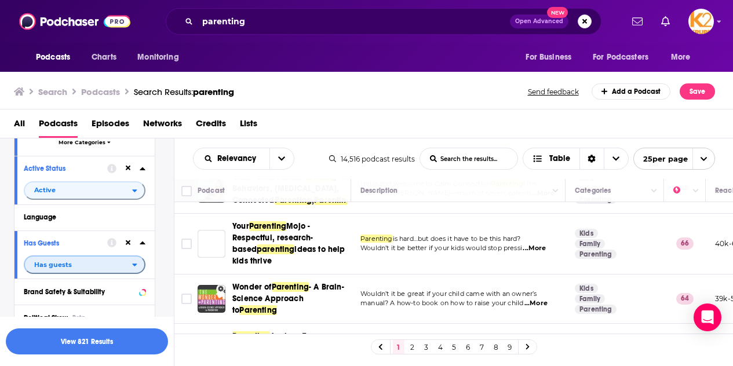
scroll to position [0, 0]
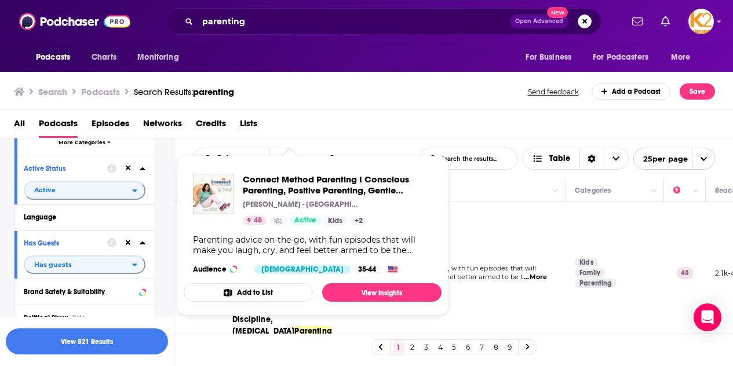
click at [411, 117] on div "All Podcasts Episodes Networks Credits Lists" at bounding box center [369, 126] width 711 height 24
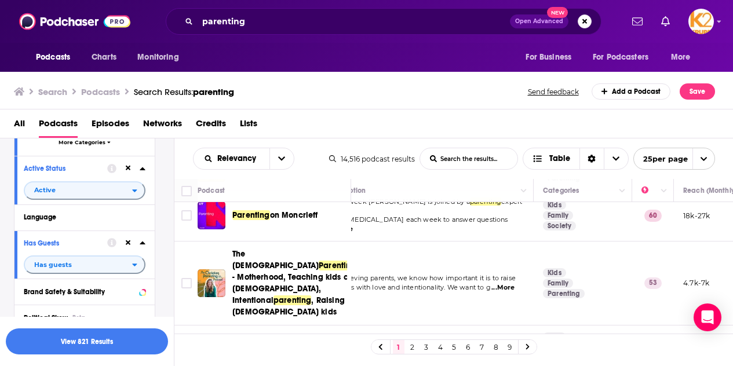
scroll to position [875, 30]
click at [355, 234] on span "...More" at bounding box center [343, 229] width 23 height 9
click at [472, 206] on span "parenting" at bounding box center [488, 202] width 32 height 8
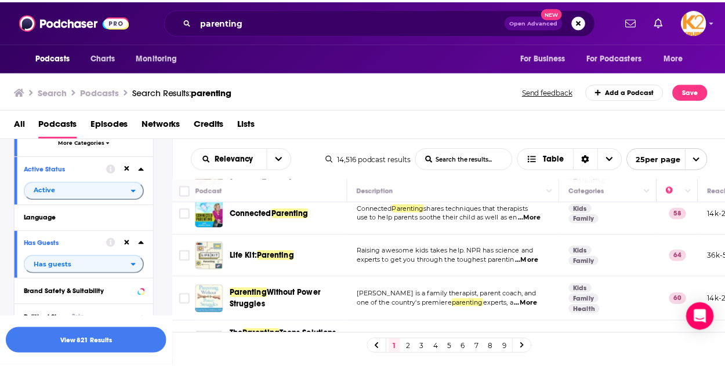
scroll to position [1053, 0]
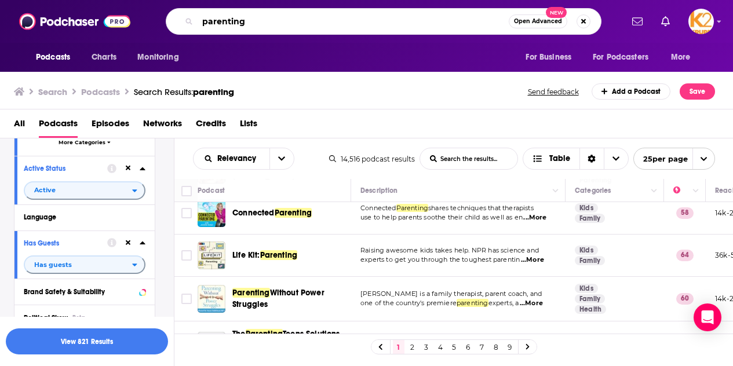
drag, startPoint x: 268, startPoint y: 21, endPoint x: 66, endPoint y: -3, distance: 203.2
click at [66, 0] on html "Podcasts Charts Monitoring parenting Open Advanced New For Business For Podcast…" at bounding box center [366, 183] width 733 height 366
type input "Your Parenting MOjo"
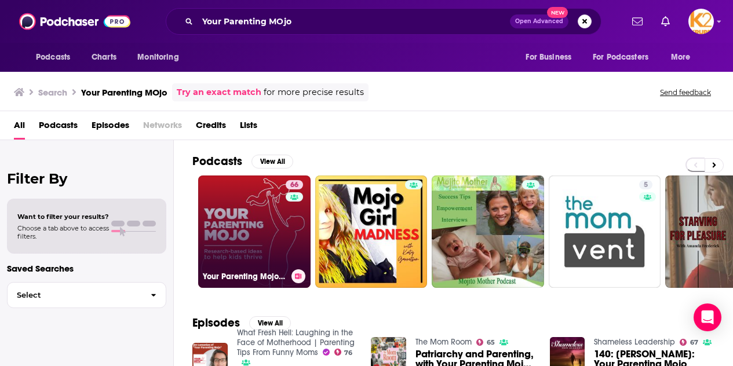
click at [231, 223] on link "66 Your Parenting Mojo - Respectful, research-based parenting ideas to help kid…" at bounding box center [254, 232] width 112 height 112
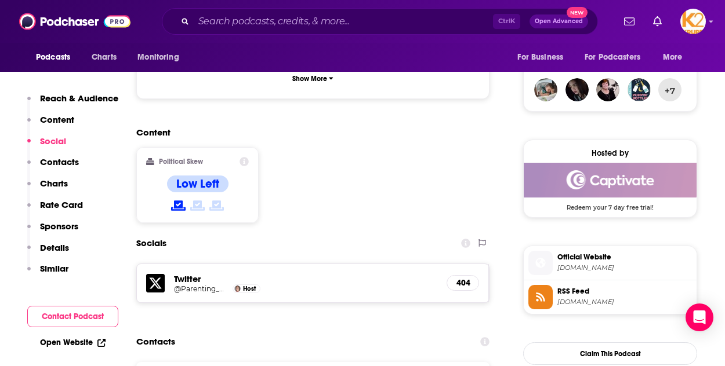
scroll to position [993, 0]
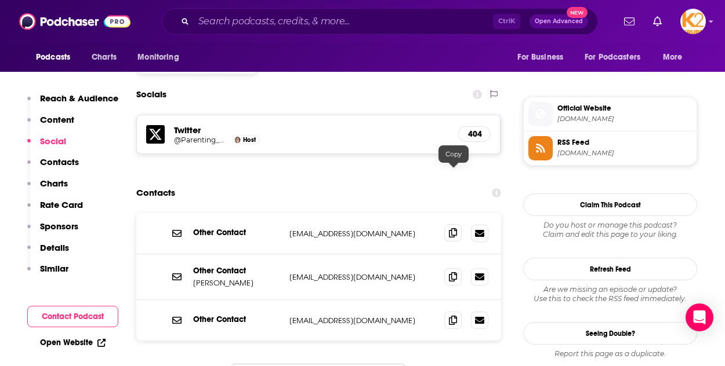
click at [449, 228] on icon at bounding box center [453, 232] width 8 height 9
click at [452, 272] on icon at bounding box center [453, 276] width 8 height 9
click at [14, 57] on div "Podcasts Charts Monitoring For Business For Podcasters More" at bounding box center [362, 57] width 725 height 29
click at [450, 315] on icon at bounding box center [453, 319] width 8 height 9
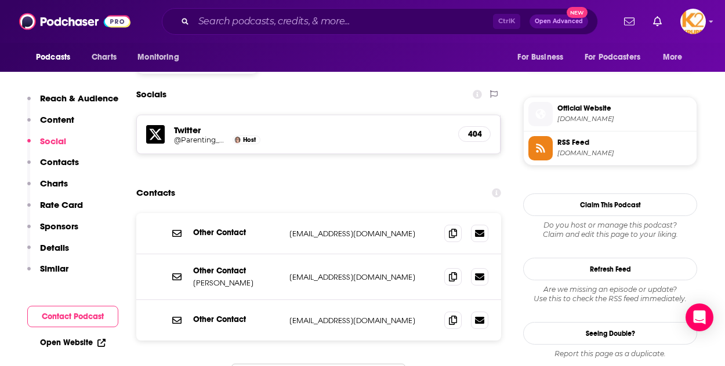
click at [286, 20] on input "Search podcasts, credits, & more..." at bounding box center [343, 21] width 299 height 19
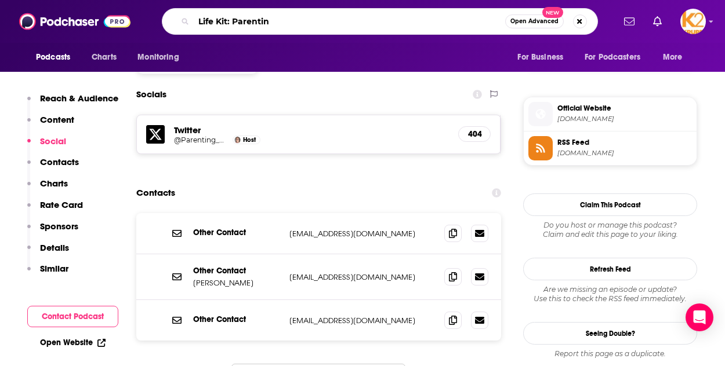
type input "Life Kit: Parenting"
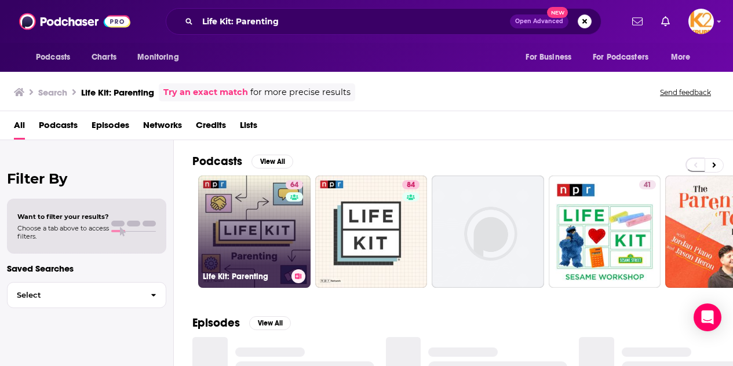
click at [252, 212] on link "64 Life Kit: Parenting" at bounding box center [254, 232] width 112 height 112
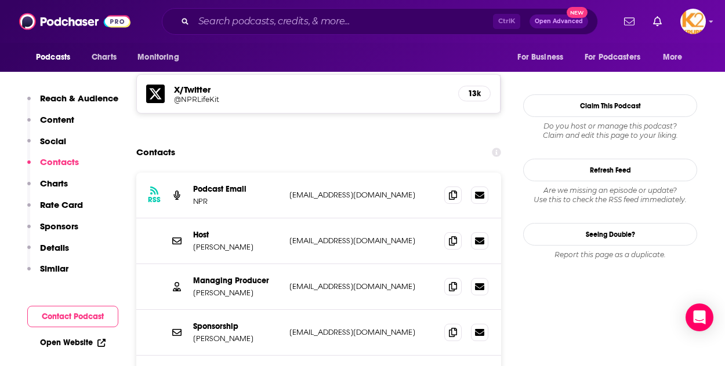
scroll to position [1011, 0]
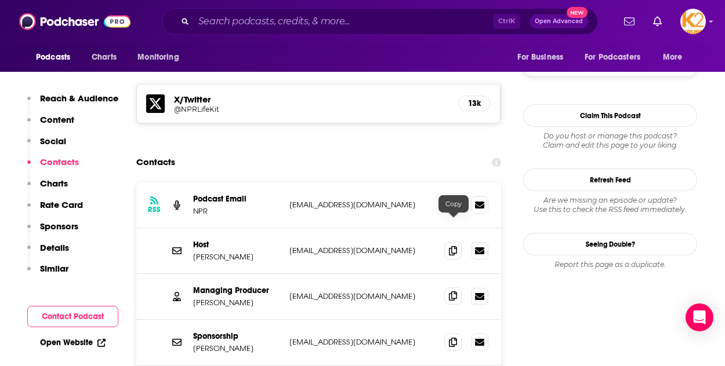
click at [453, 292] on icon at bounding box center [453, 296] width 8 height 9
click at [456, 200] on icon at bounding box center [453, 204] width 8 height 9
click at [222, 332] on p "Sponsorship" at bounding box center [236, 337] width 87 height 10
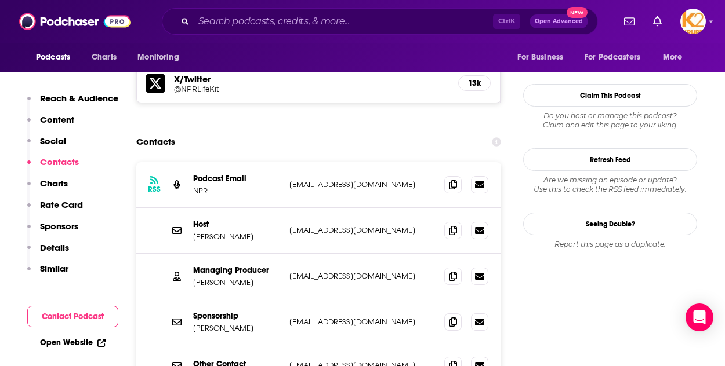
scroll to position [1032, 0]
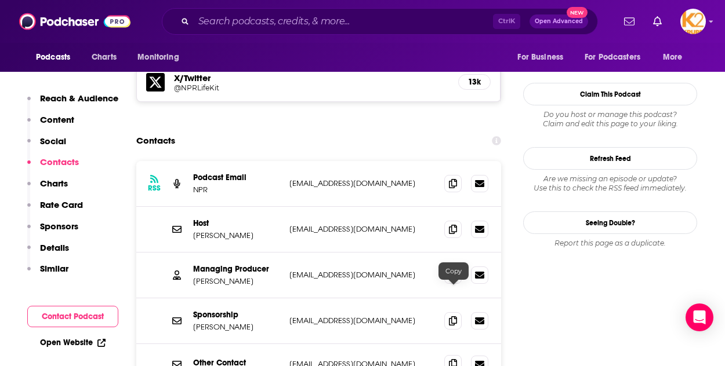
click at [457, 355] on span at bounding box center [452, 363] width 17 height 17
click at [53, 42] on div "Podcasts Charts Monitoring Ctrl K Open Advanced New For Business For Podcasters…" at bounding box center [362, 21] width 725 height 43
